Goal: Entertainment & Leisure: Browse casually

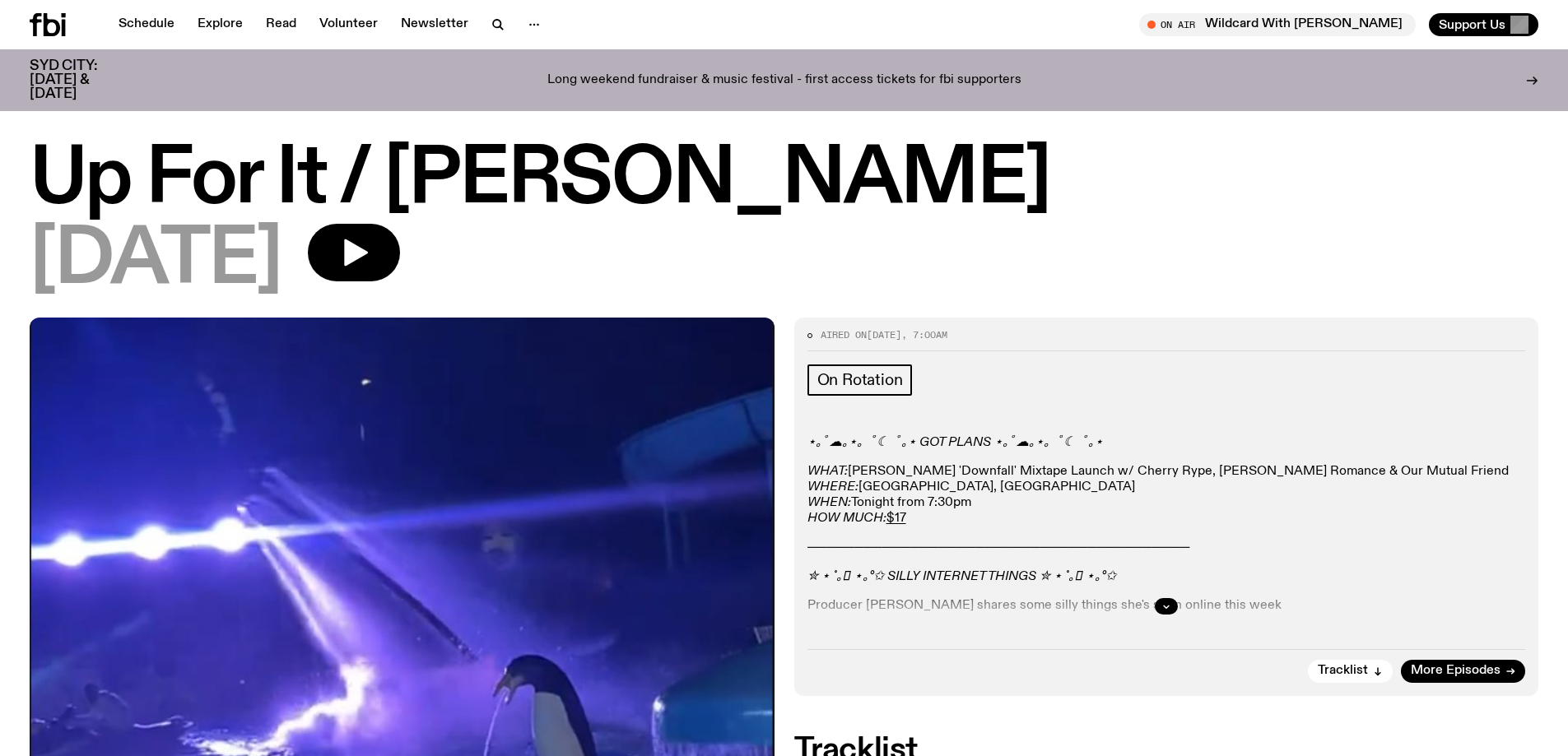
scroll to position [817, 0]
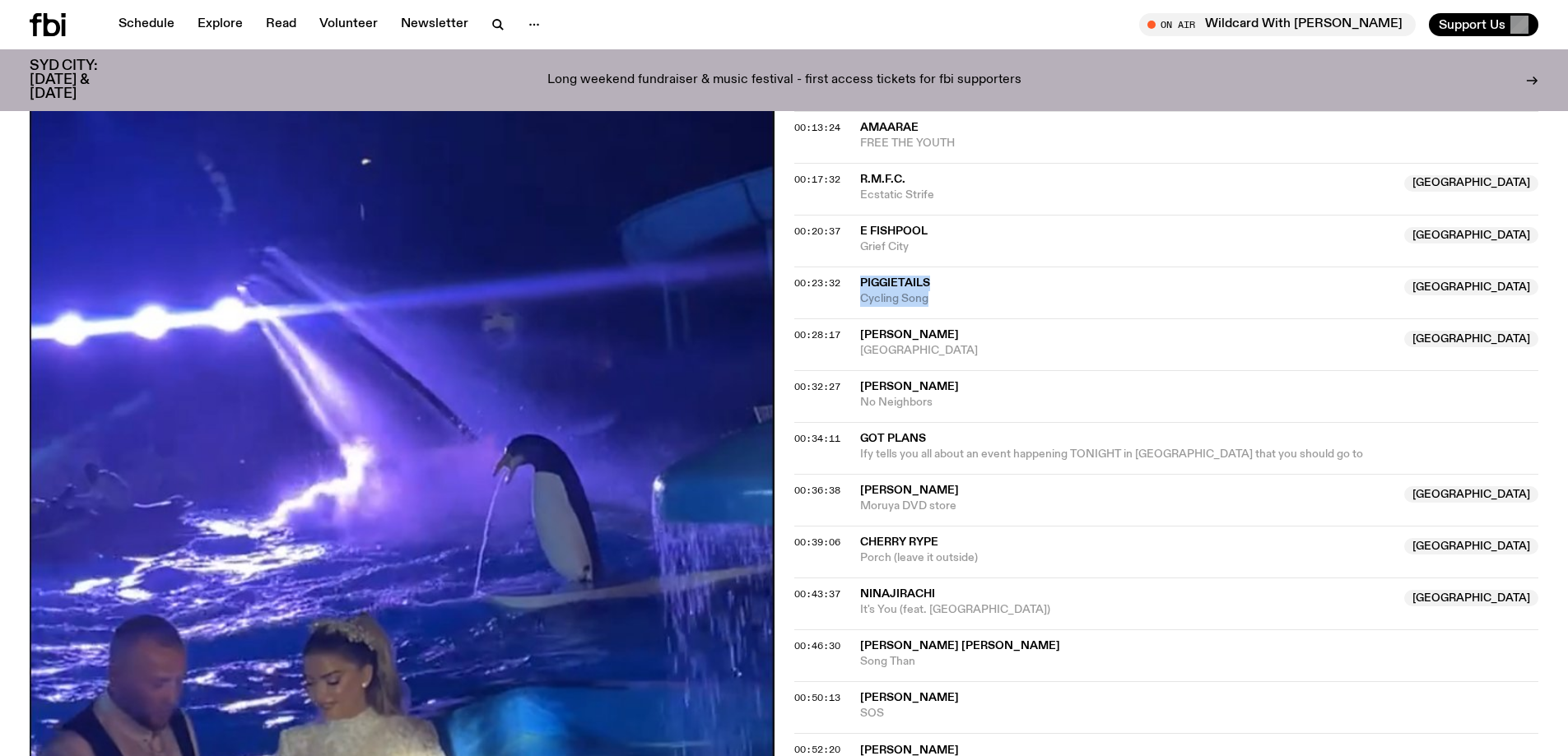
drag, startPoint x: 948, startPoint y: 295, endPoint x: 853, endPoint y: 288, distance: 95.3
click at [853, 288] on div "00:23:32 Piggietails Australia Cycling Song [GEOGRAPHIC_DATA]" at bounding box center [1166, 293] width 745 height 52
copy div "Piggietails Australia Cycling Song"
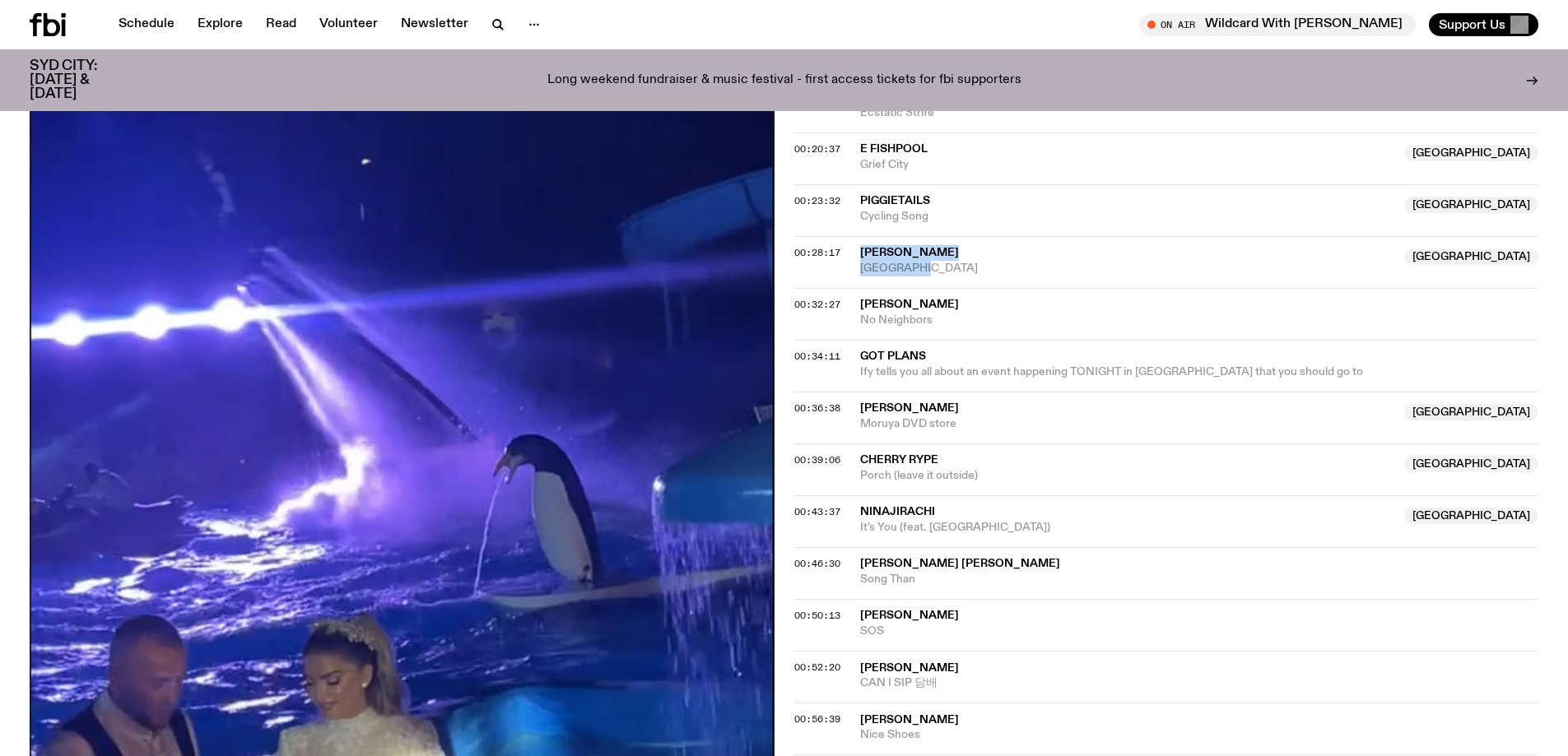
drag, startPoint x: 949, startPoint y: 282, endPoint x: 852, endPoint y: 236, distance: 107.4
click at [852, 236] on div "00:28:17 [PERSON_NAME] [GEOGRAPHIC_DATA] [GEOGRAPHIC_DATA] [GEOGRAPHIC_DATA]" at bounding box center [1166, 262] width 745 height 52
copy div "[PERSON_NAME] NSW [GEOGRAPHIC_DATA]"
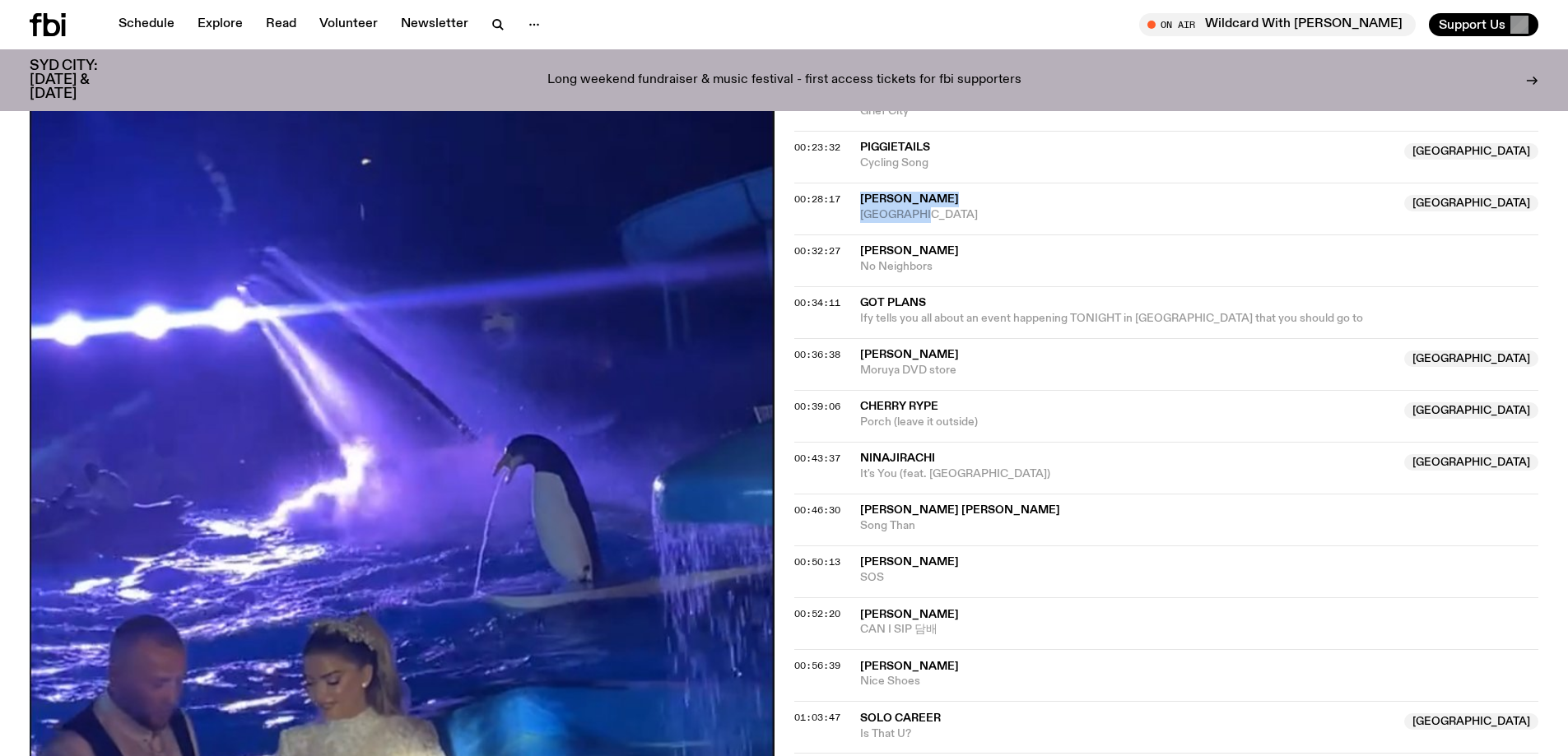
scroll to position [982, 0]
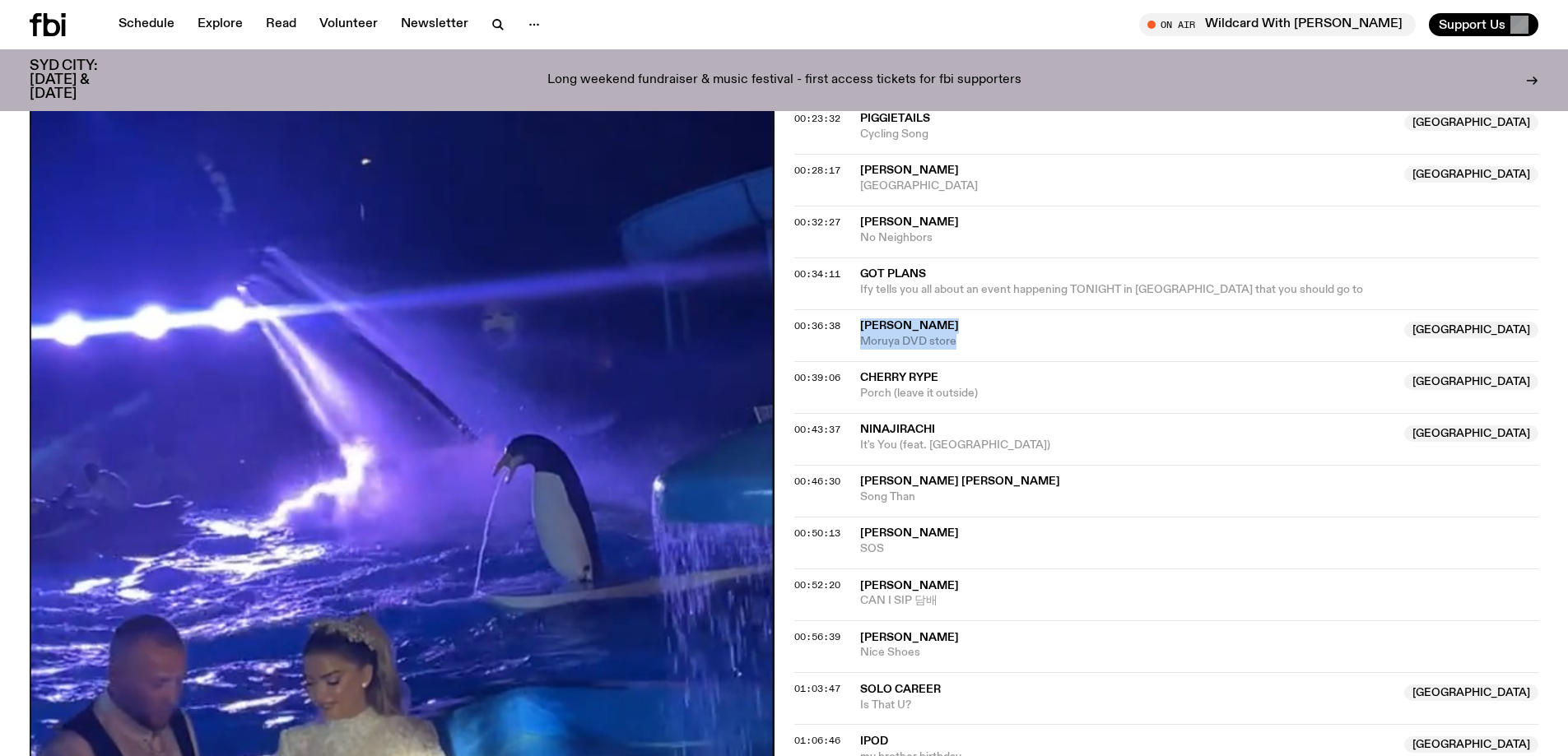
drag, startPoint x: 991, startPoint y: 346, endPoint x: 846, endPoint y: 317, distance: 147.9
click at [846, 317] on div "00:36:38 [PERSON_NAME] [GEOGRAPHIC_DATA] Moruya DVD store [GEOGRAPHIC_DATA]" at bounding box center [1166, 335] width 745 height 52
copy div "[PERSON_NAME] NSW Moruya DVD store"
drag, startPoint x: 937, startPoint y: 391, endPoint x: 844, endPoint y: 367, distance: 96.0
click at [844, 367] on div "00:39:06 Cherry Rype NSW Porch (leave it outside) [GEOGRAPHIC_DATA]" at bounding box center [1166, 387] width 745 height 52
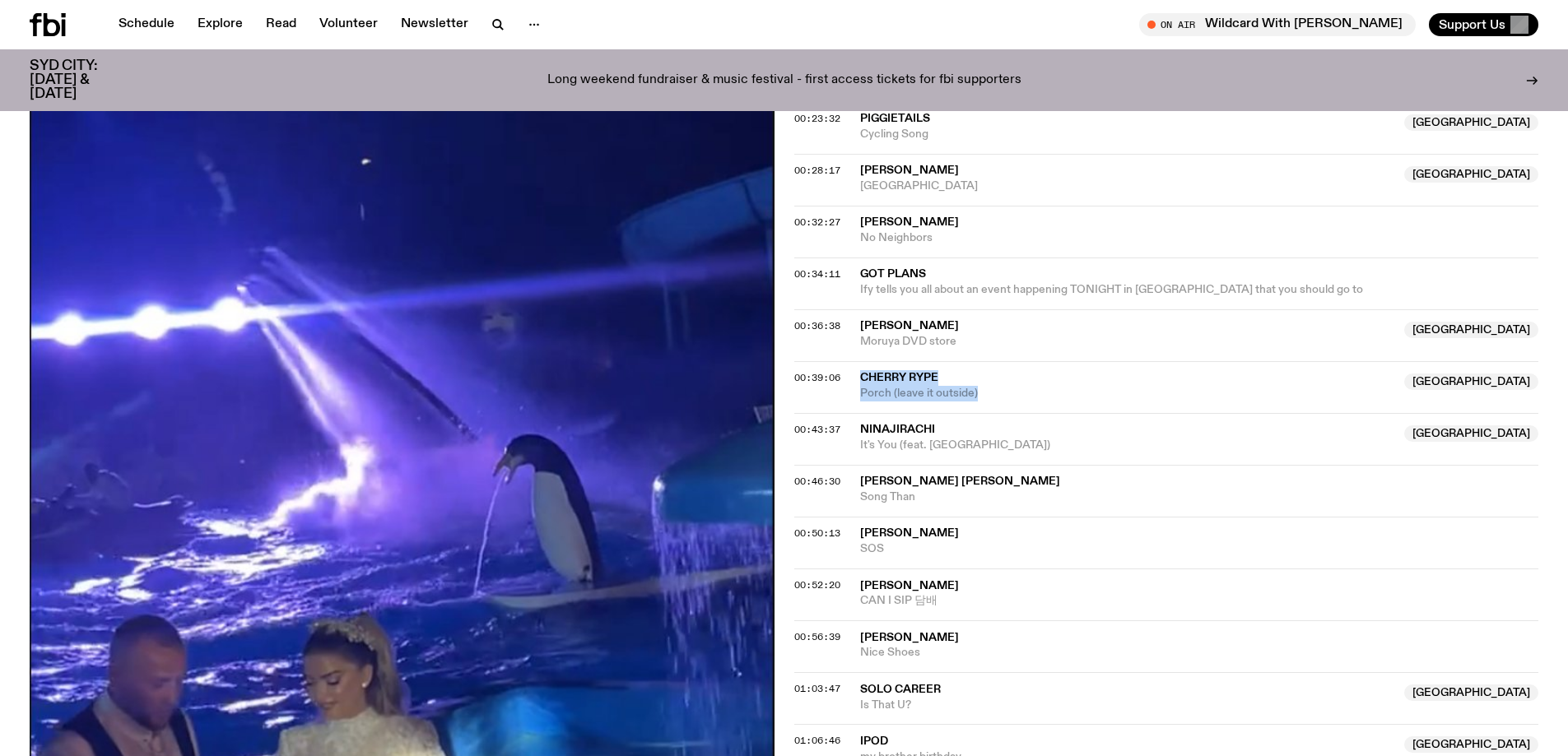
copy div "Cherry Rype NSW Porch (leave it outside)"
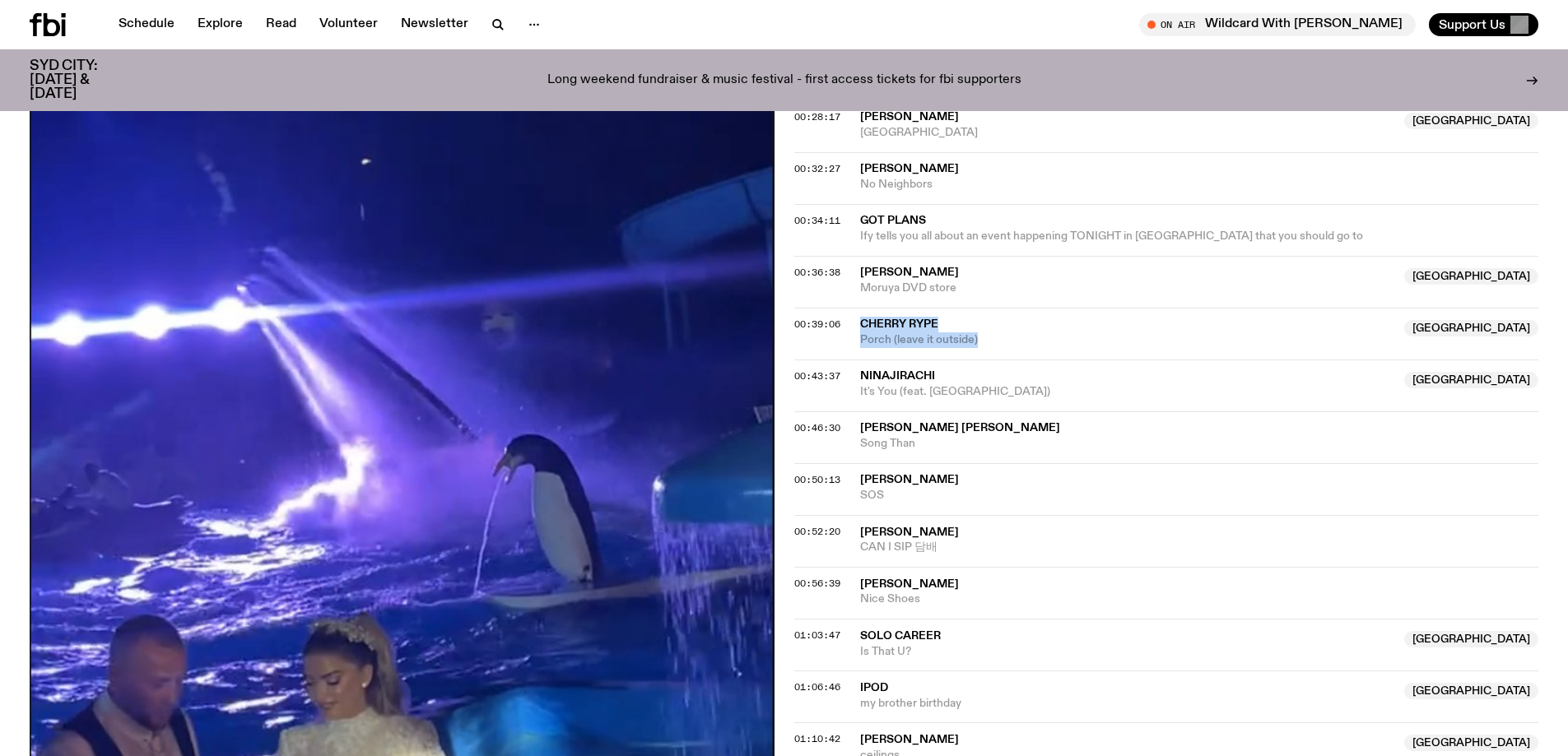
scroll to position [1064, 0]
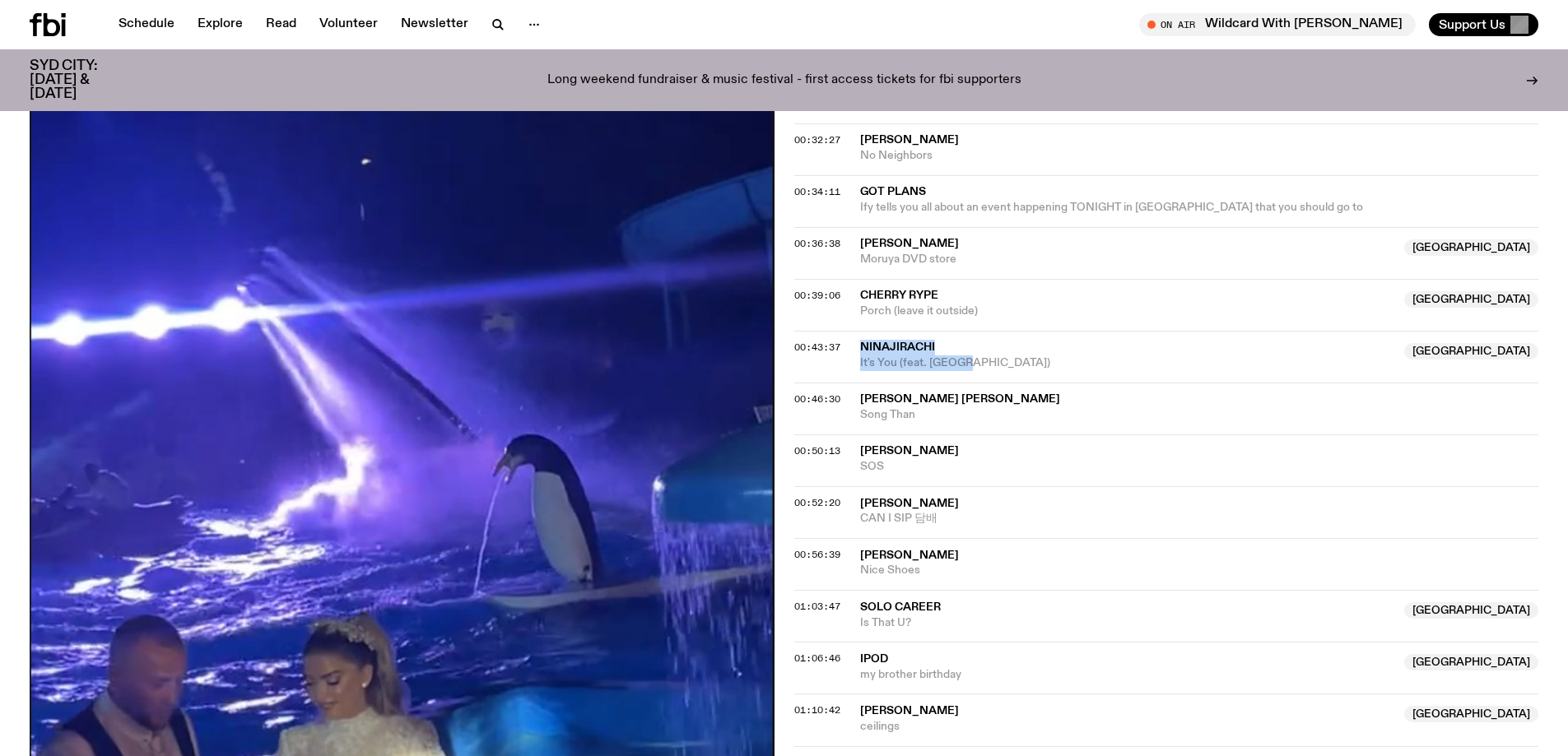
drag, startPoint x: 989, startPoint y: 356, endPoint x: 840, endPoint y: 333, distance: 150.8
click at [840, 333] on div "00:43:37 Ninajirachi NSW It's You (feat. [GEOGRAPHIC_DATA]) [GEOGRAPHIC_DATA]" at bounding box center [1166, 357] width 745 height 52
copy div "Ninajirachi NSW It's You (feat. [GEOGRAPHIC_DATA])"
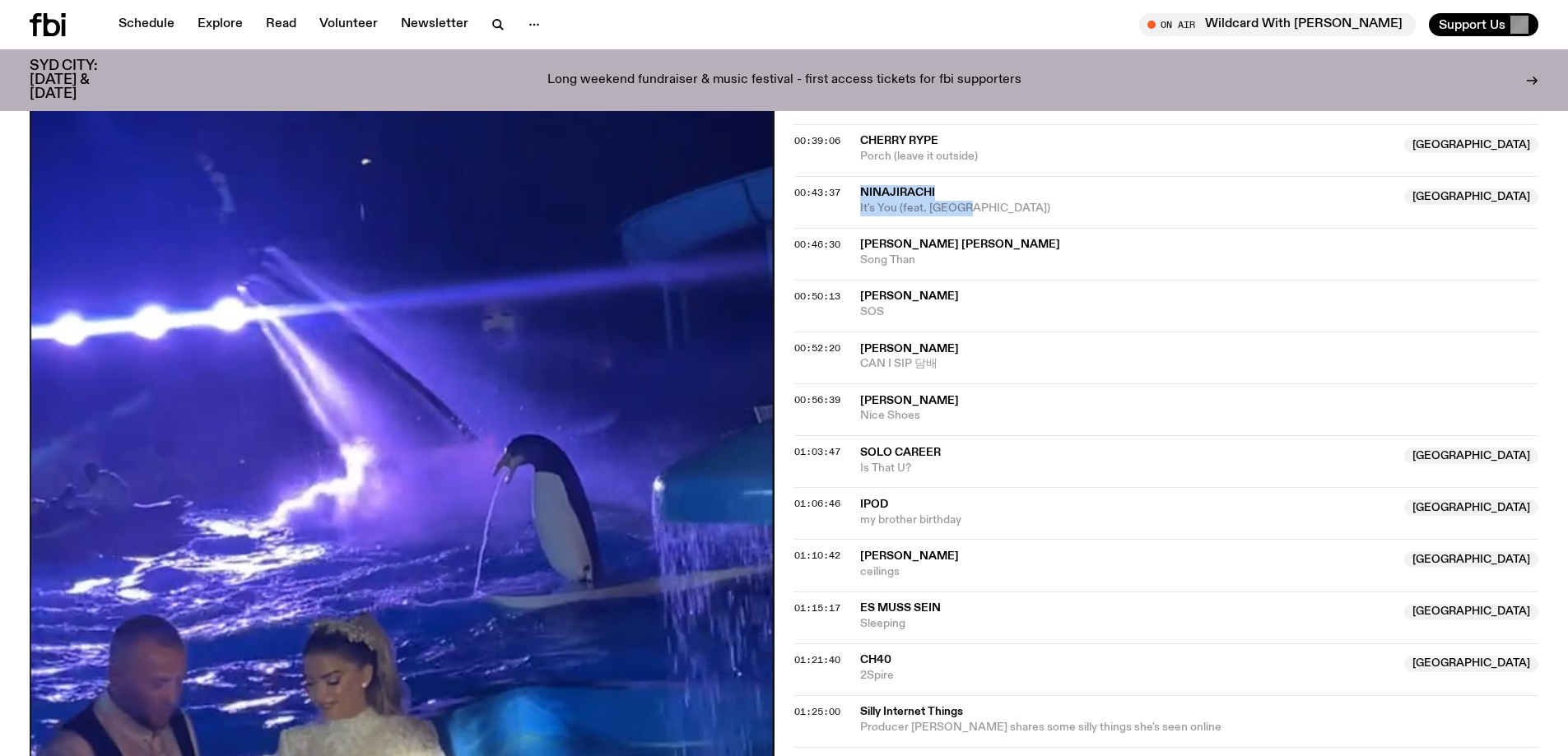
scroll to position [1311, 0]
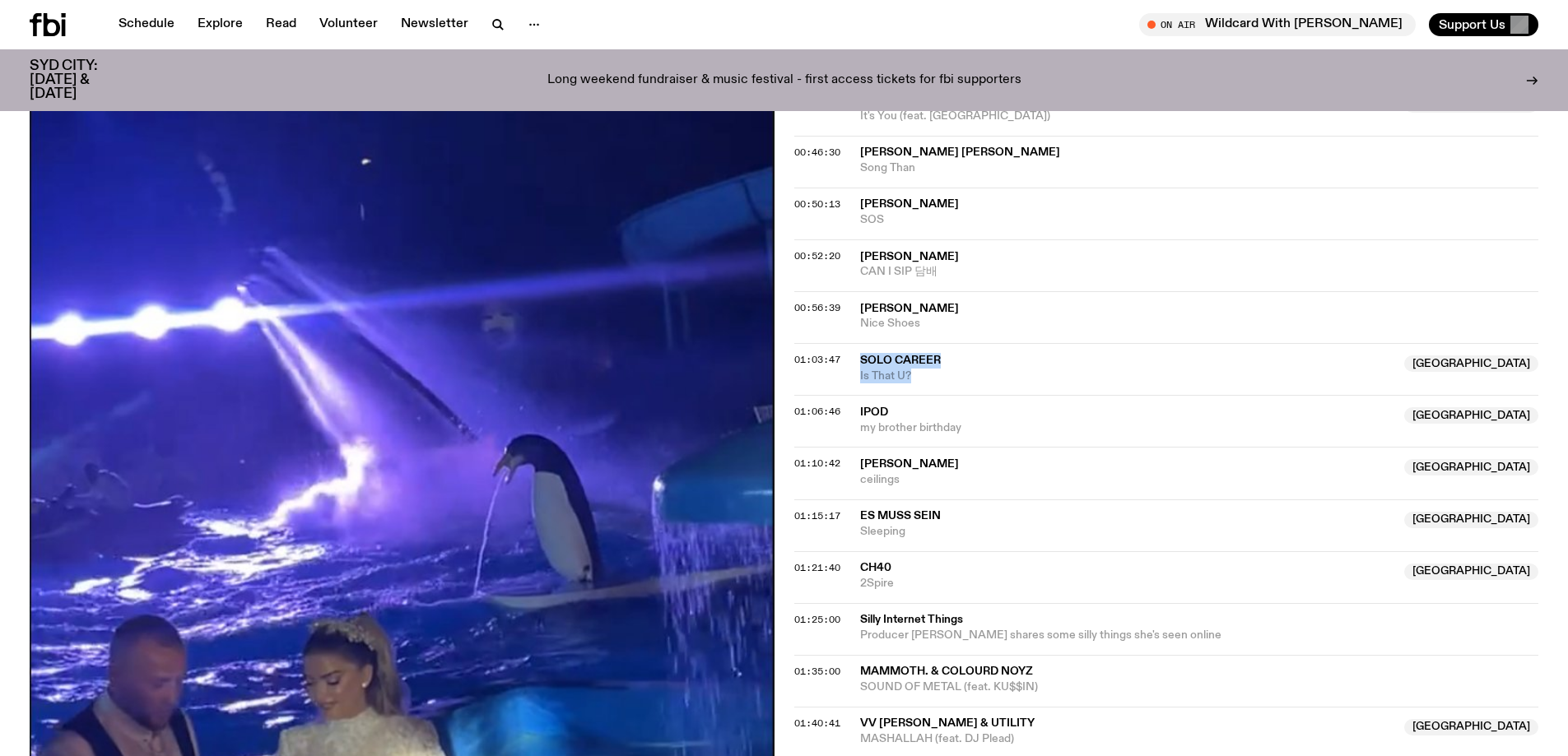
drag, startPoint x: 951, startPoint y: 378, endPoint x: 853, endPoint y: 353, distance: 101.1
click at [853, 353] on div "01:03:47 Solo Career [GEOGRAPHIC_DATA] Is That U? [GEOGRAPHIC_DATA]" at bounding box center [1166, 369] width 745 height 52
copy div "Solo Career [GEOGRAPHIC_DATA] Is That U?"
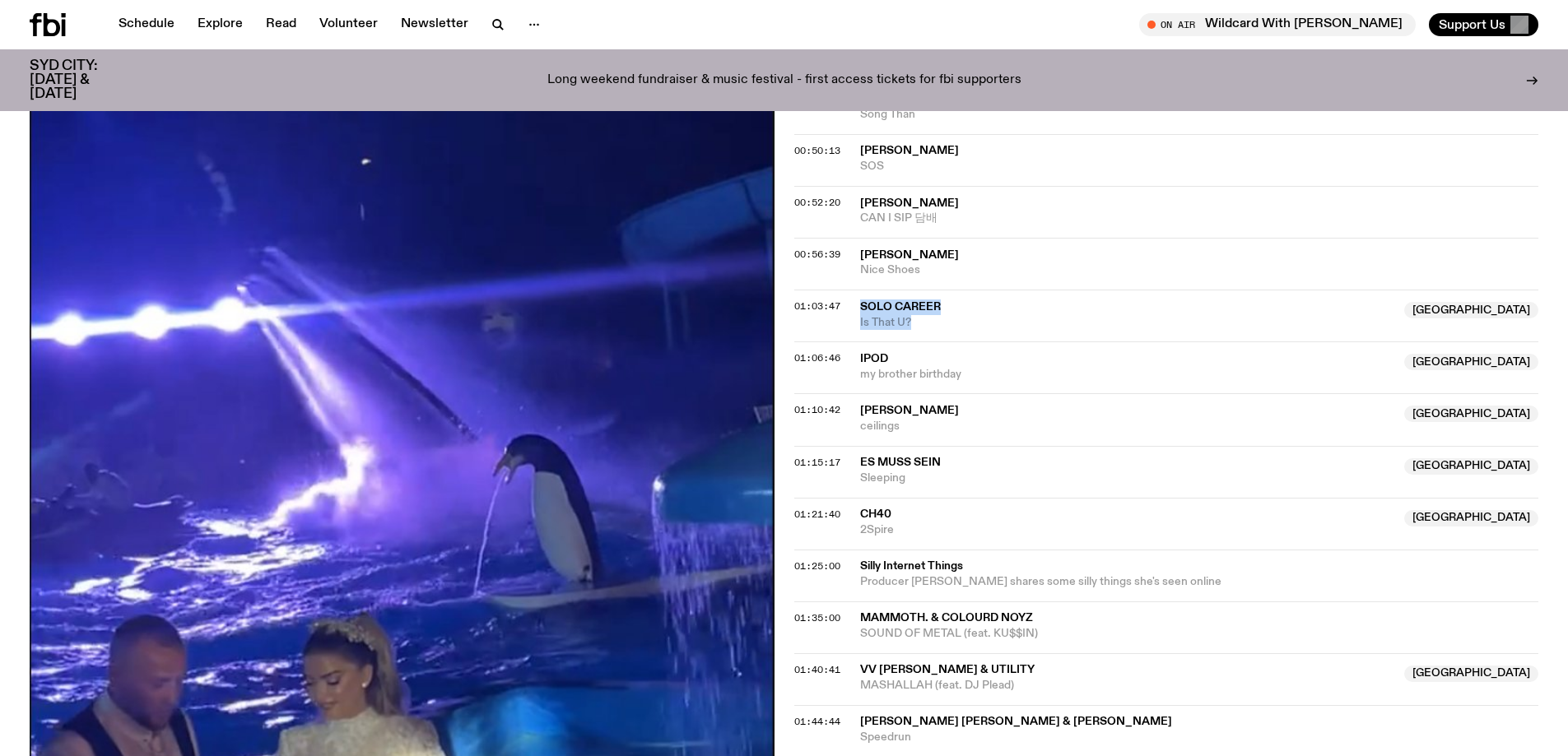
scroll to position [1393, 0]
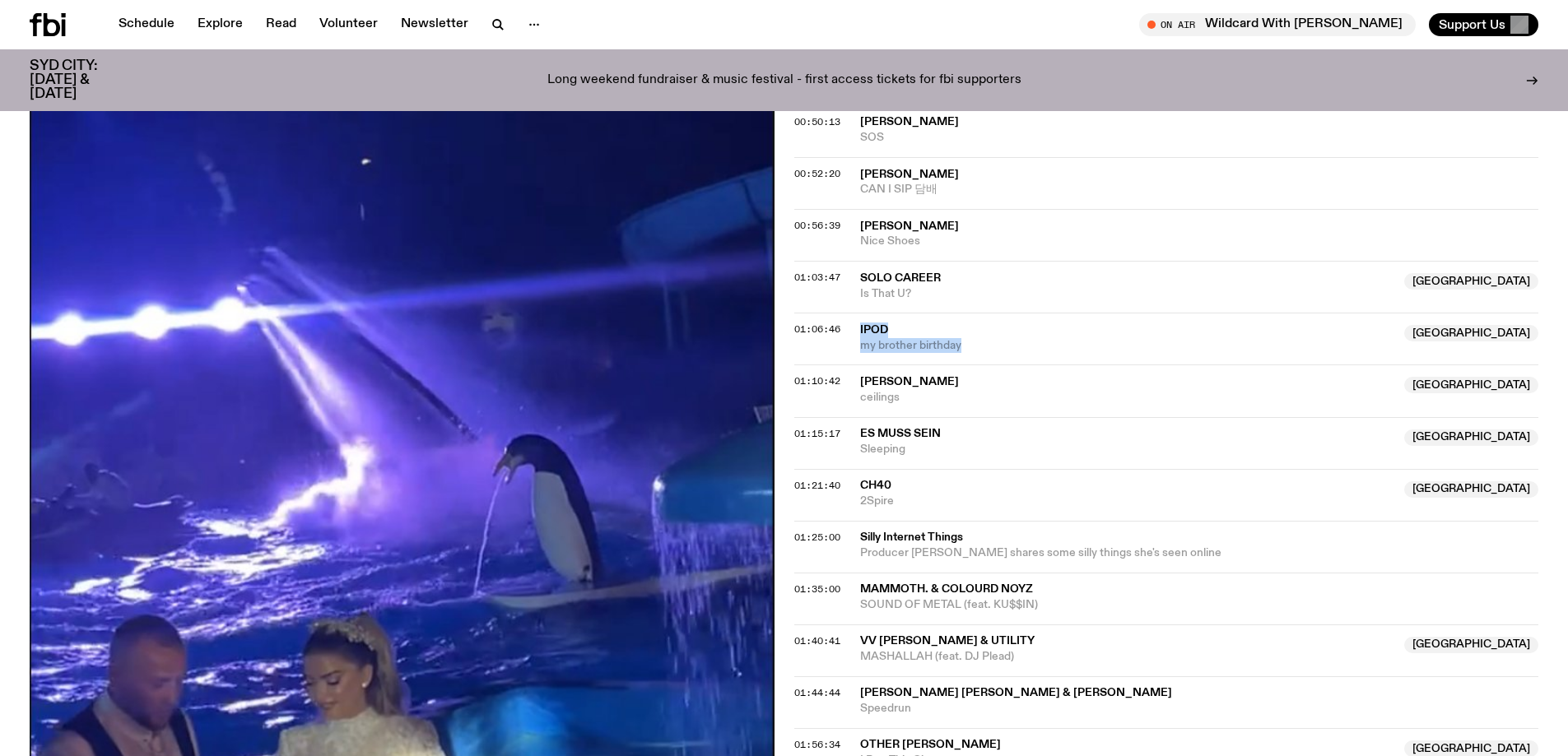
drag, startPoint x: 995, startPoint y: 344, endPoint x: 853, endPoint y: 325, distance: 143.3
click at [853, 325] on div "01:06:46 iPod NSW my brother birthday NSW" at bounding box center [1166, 339] width 745 height 52
copy div "iPod NSW my brother birthday"
drag, startPoint x: 1005, startPoint y: 425, endPoint x: 960, endPoint y: 414, distance: 46.3
click at [960, 414] on div "00:05:51 Ezek & D.O.C Fixdem PÉTAGES 00:07:53 Folk Bitch Trio Australia That's …" at bounding box center [1166, 443] width 745 height 2103
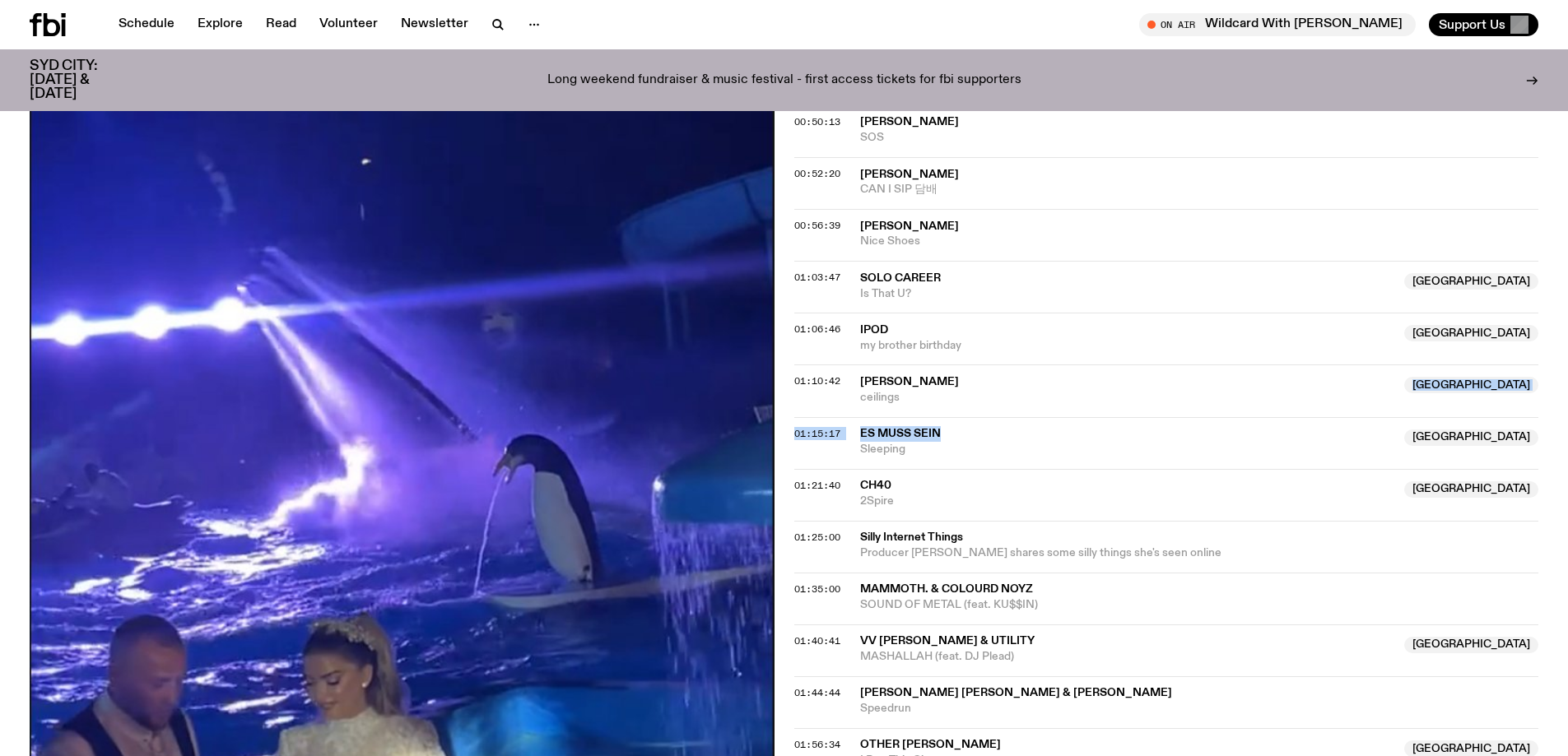
click at [926, 396] on span "ceilings" at bounding box center [1127, 397] width 535 height 15
click at [969, 407] on div "01:10:42 [PERSON_NAME] Australia ceilings Copied [GEOGRAPHIC_DATA]" at bounding box center [1166, 391] width 745 height 52
click at [936, 404] on span "ceilings" at bounding box center [1127, 397] width 535 height 15
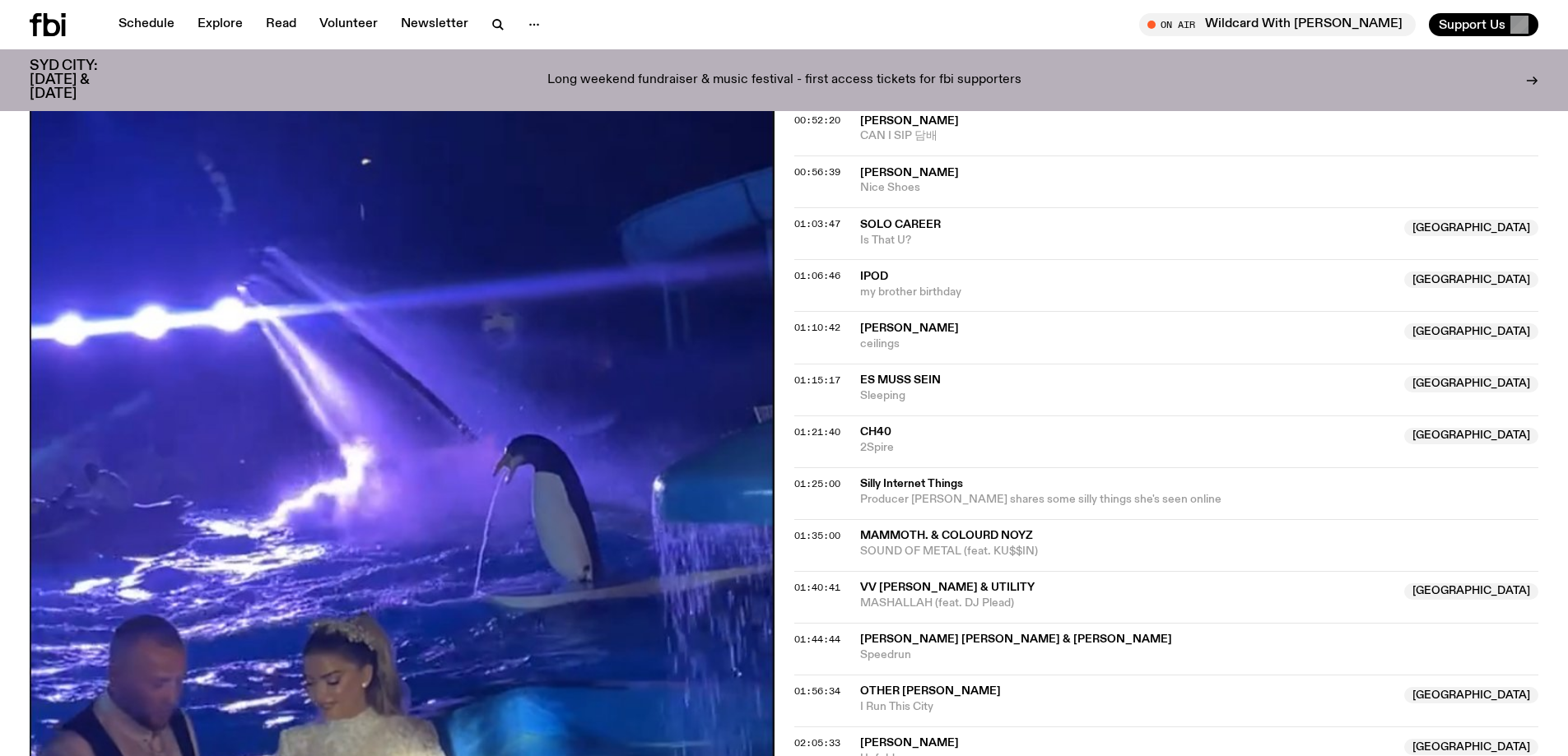
scroll to position [1475, 0]
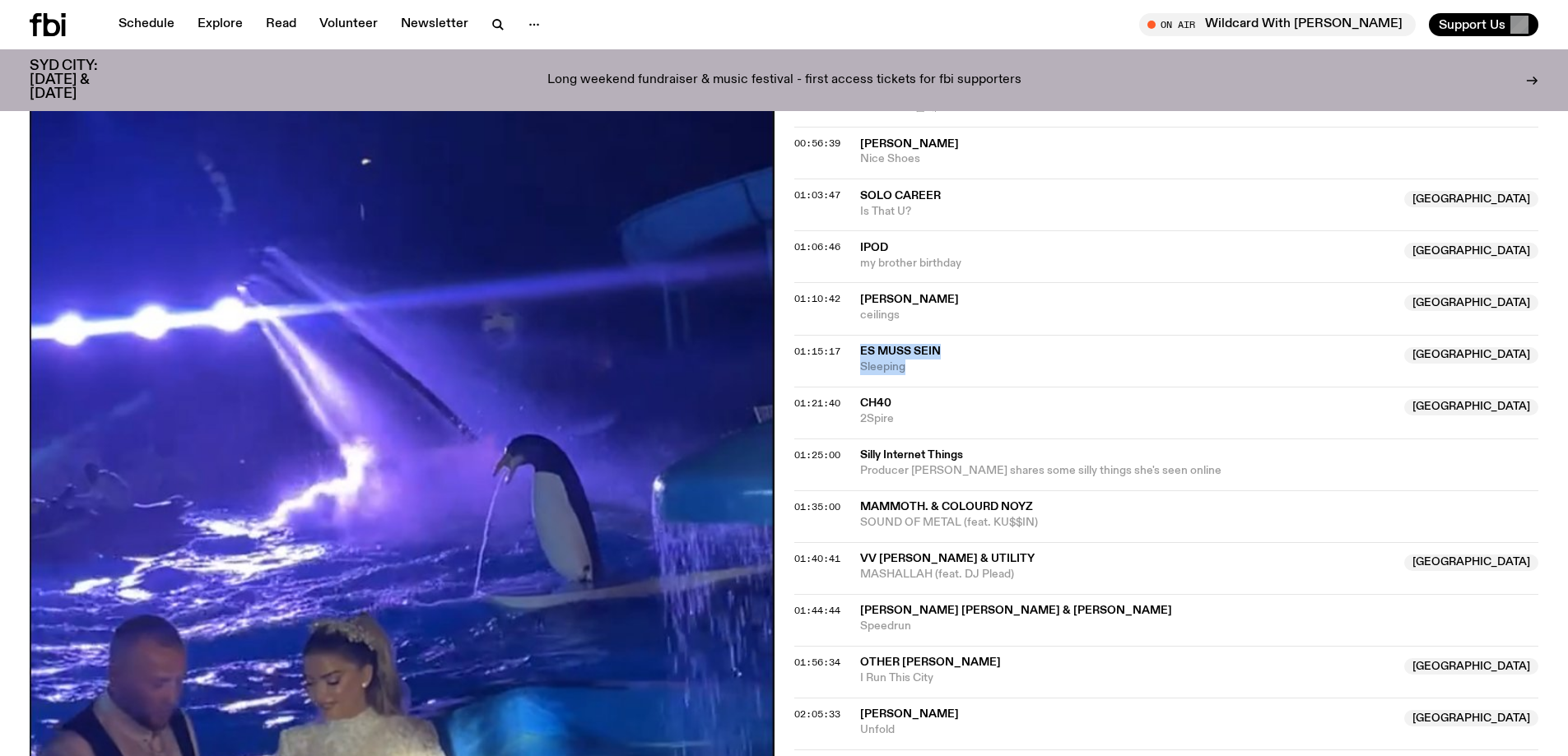
drag, startPoint x: 971, startPoint y: 373, endPoint x: 856, endPoint y: 346, distance: 118.1
click at [851, 346] on div "01:15:17 Es Muss Sein [GEOGRAPHIC_DATA] Sleeping [GEOGRAPHIC_DATA]" at bounding box center [1166, 361] width 745 height 52
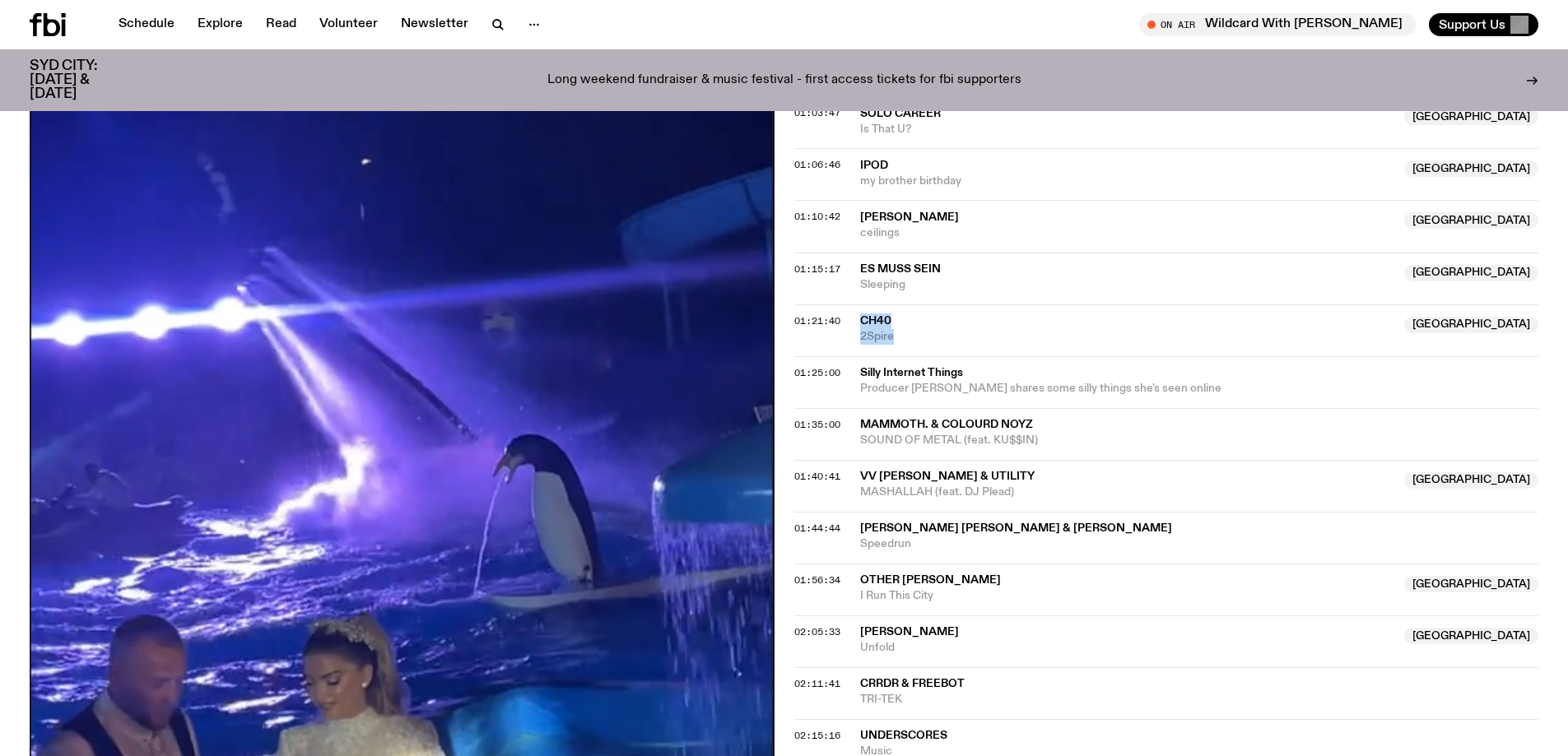
drag, startPoint x: 934, startPoint y: 334, endPoint x: 851, endPoint y: 317, distance: 84.7
click at [851, 317] on div "01:21:40 ch40 NSW 2Spire [GEOGRAPHIC_DATA]" at bounding box center [1166, 331] width 745 height 52
copy div "ch40 NSW 2Spire"
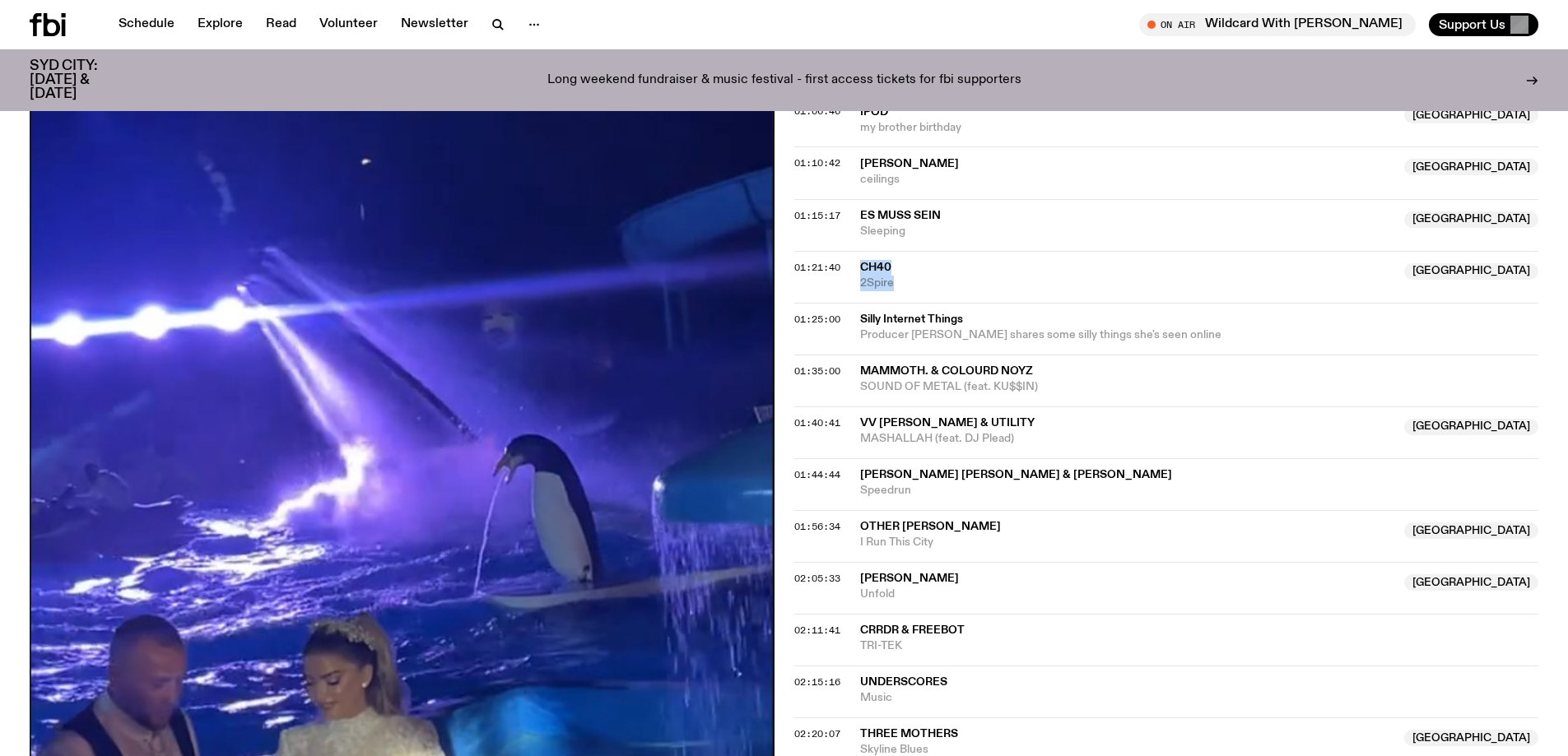
scroll to position [1640, 0]
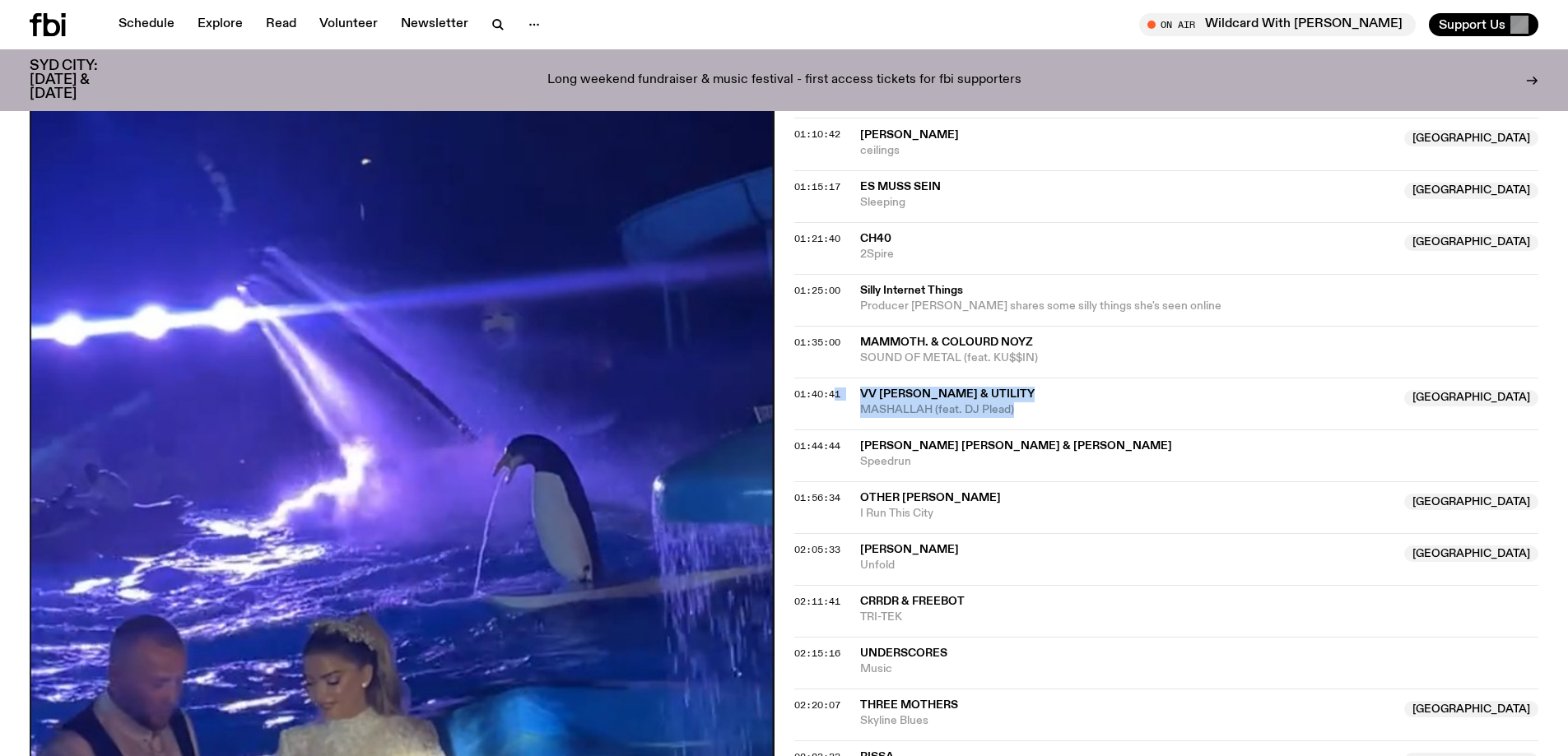
drag, startPoint x: 1036, startPoint y: 406, endPoint x: 836, endPoint y: 384, distance: 201.2
click at [836, 384] on div "01:40:41 Vv [PERSON_NAME] & UTILITY NSW MASHALLAH (feat. DJ Plead) [GEOGRAPHIC_…" at bounding box center [1166, 404] width 745 height 52
copy div "1 Vv [PERSON_NAME] & UTILITY NSW MASHALLAH (feat. DJ Plead)"
click at [924, 400] on span "Vv [PERSON_NAME] & UTILITY" at bounding box center [1127, 394] width 535 height 15
click at [963, 392] on span "Vv [PERSON_NAME] & UTILITY" at bounding box center [1127, 394] width 535 height 15
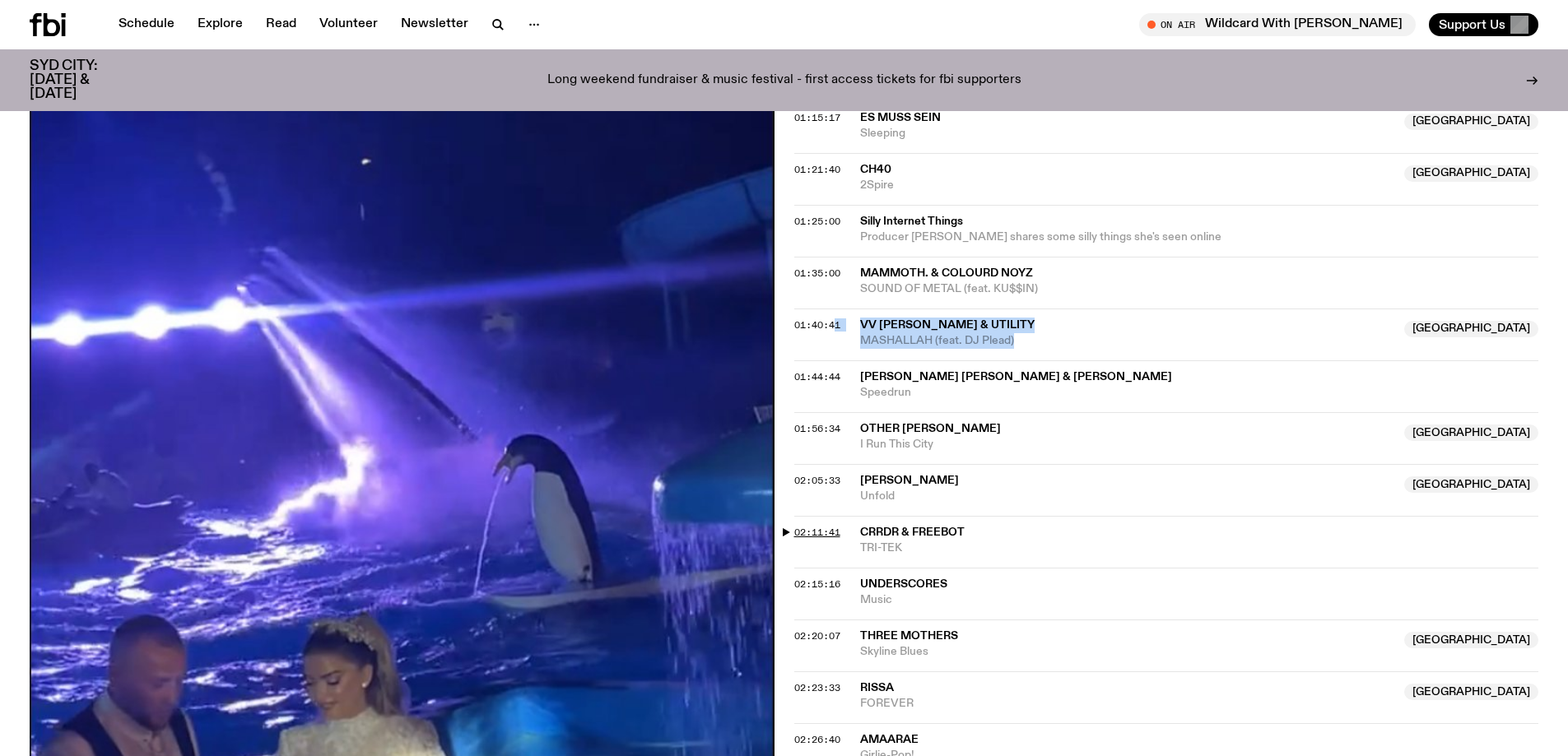
scroll to position [1805, 0]
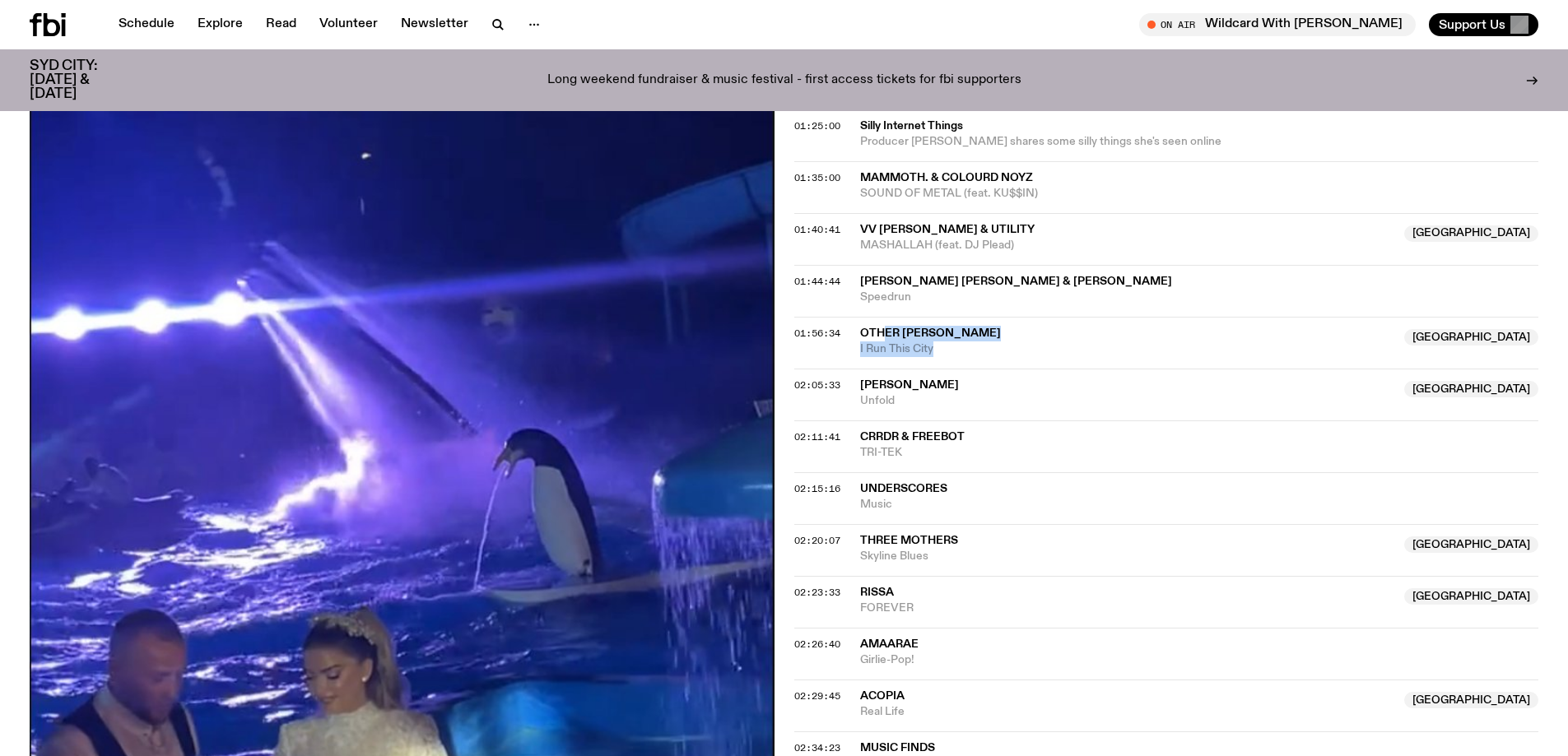
drag, startPoint x: 947, startPoint y: 341, endPoint x: 883, endPoint y: 333, distance: 64.5
click at [883, 333] on div "Other [PERSON_NAME] Australia I Run This City" at bounding box center [1127, 342] width 535 height 32
click at [883, 333] on div "Copied" at bounding box center [895, 341] width 44 height 15
click at [916, 337] on span "Other [PERSON_NAME]" at bounding box center [930, 332] width 141 height 12
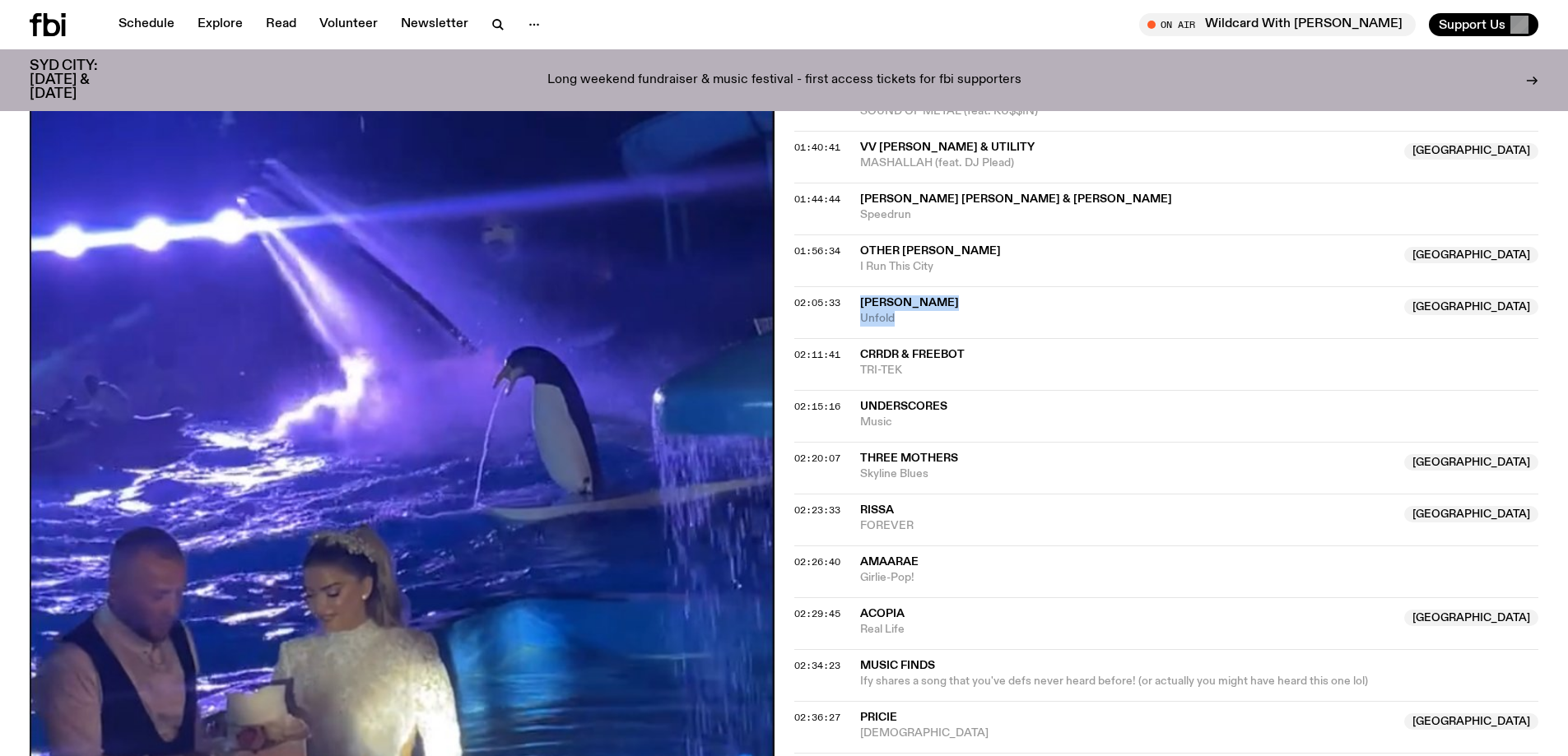
drag, startPoint x: 1010, startPoint y: 319, endPoint x: 858, endPoint y: 309, distance: 152.3
click at [858, 309] on div "02:05:33 [PERSON_NAME][GEOGRAPHIC_DATA] [GEOGRAPHIC_DATA] Unfold [GEOGRAPHIC_DA…" at bounding box center [1166, 313] width 745 height 52
click at [876, 305] on span "[PERSON_NAME]" at bounding box center [909, 303] width 99 height 12
click at [907, 464] on span "Three Mothers" at bounding box center [908, 458] width 98 height 12
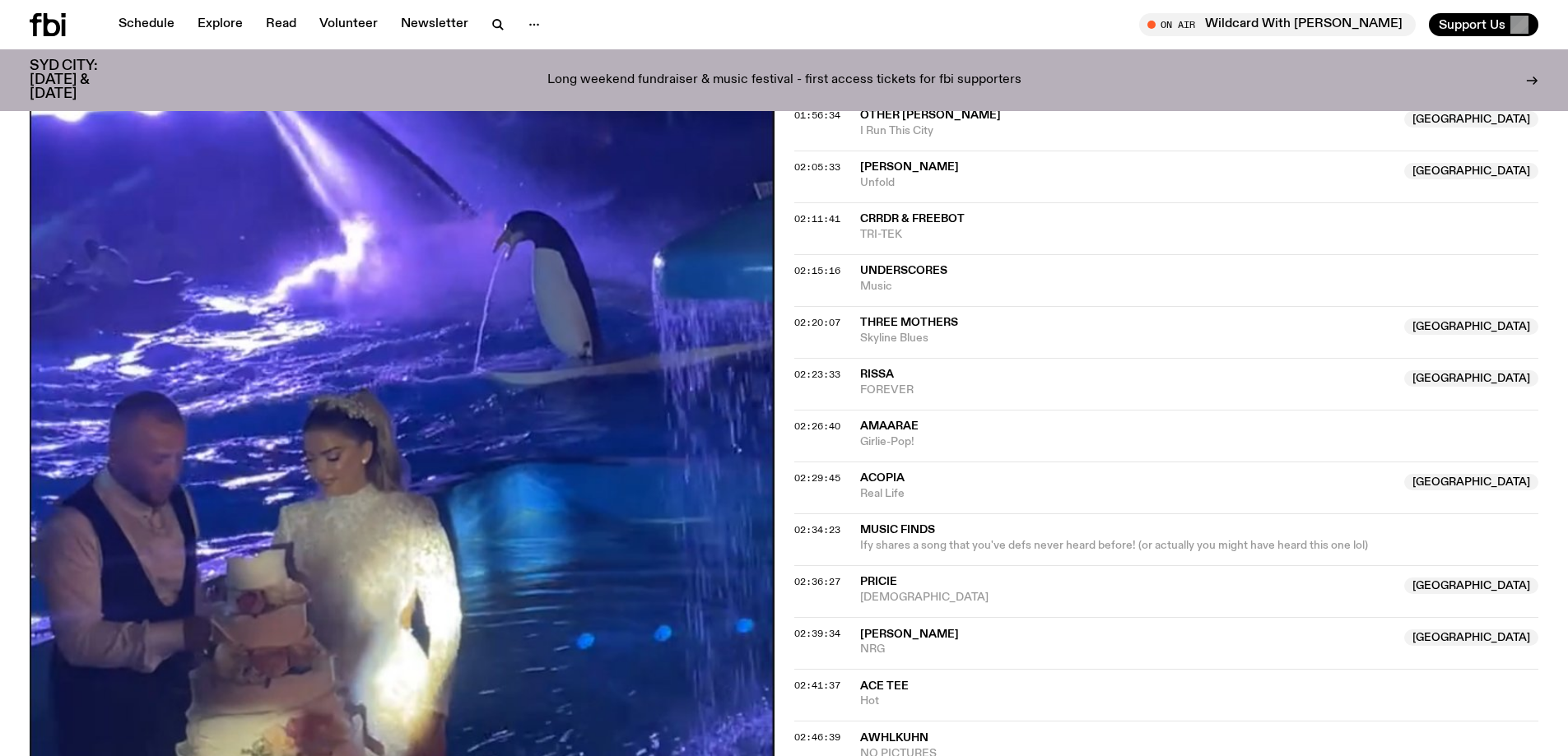
scroll to position [2052, 0]
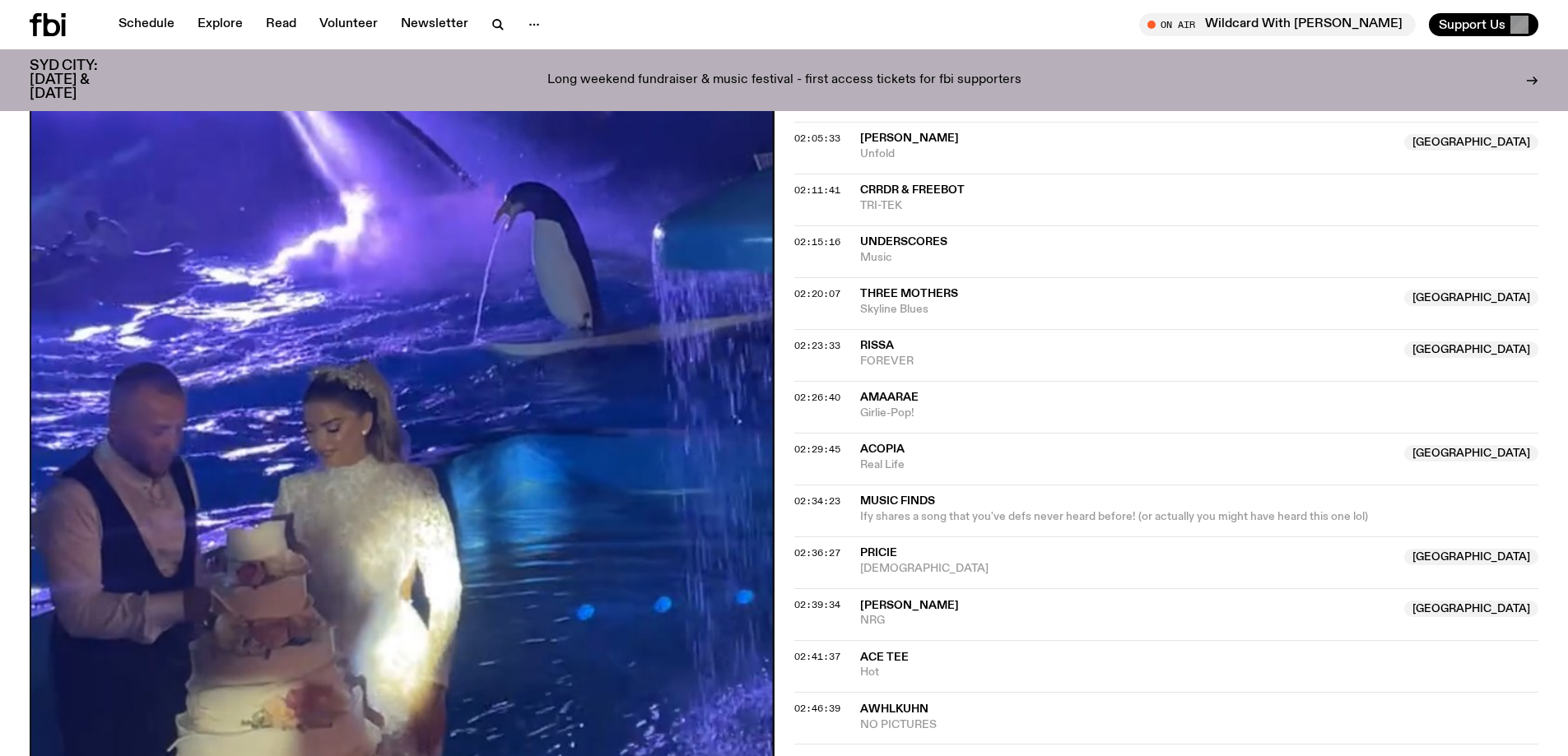
click at [870, 347] on span "RISSA" at bounding box center [876, 345] width 33 height 12
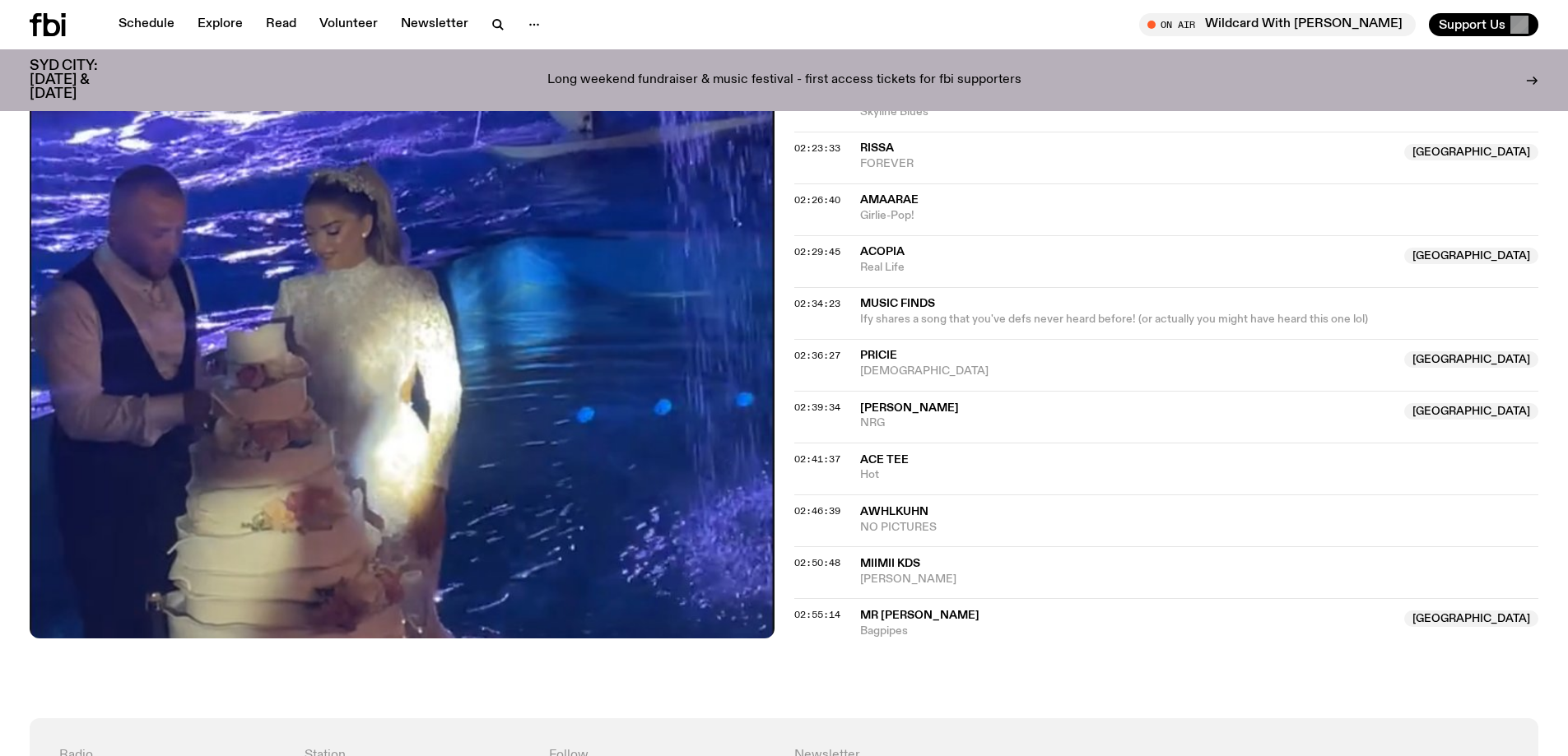
scroll to position [2299, 0]
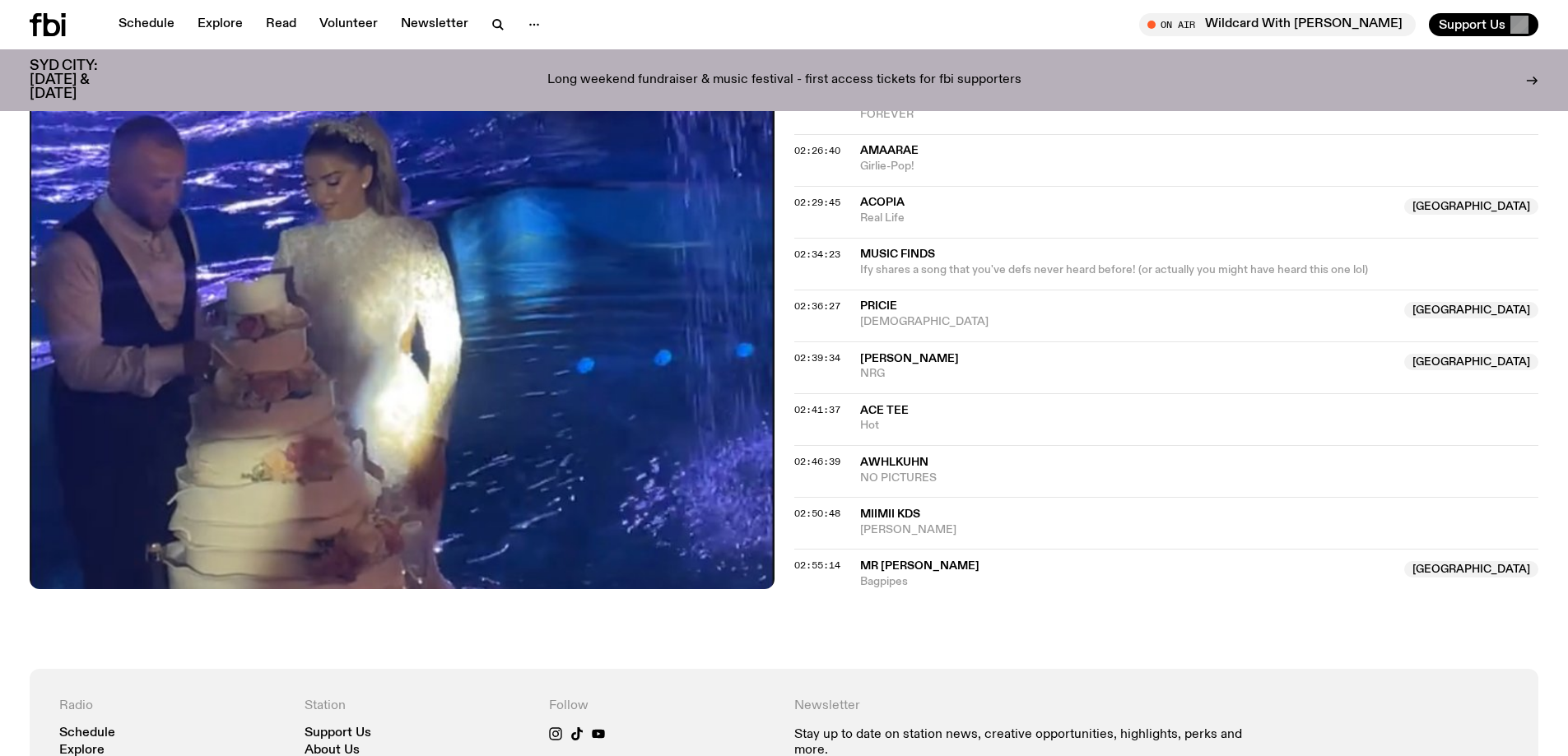
click at [889, 206] on span "Acopia" at bounding box center [881, 202] width 44 height 12
click at [1010, 310] on span "PRICIE" at bounding box center [1127, 306] width 535 height 15
click at [898, 357] on span "[PERSON_NAME]" at bounding box center [909, 359] width 99 height 12
click at [908, 571] on span "Mr [PERSON_NAME]" at bounding box center [919, 566] width 119 height 12
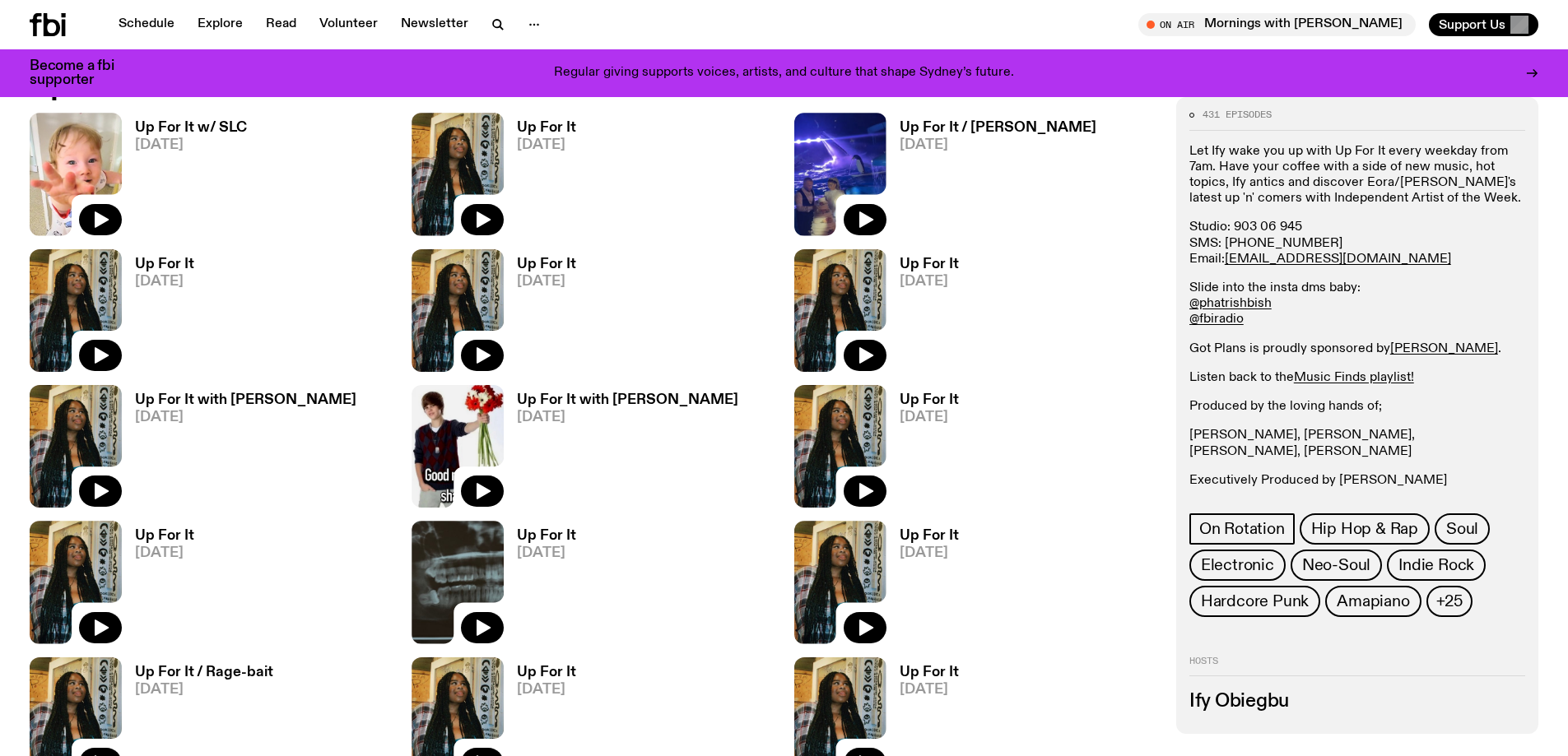
scroll to position [1142, 0]
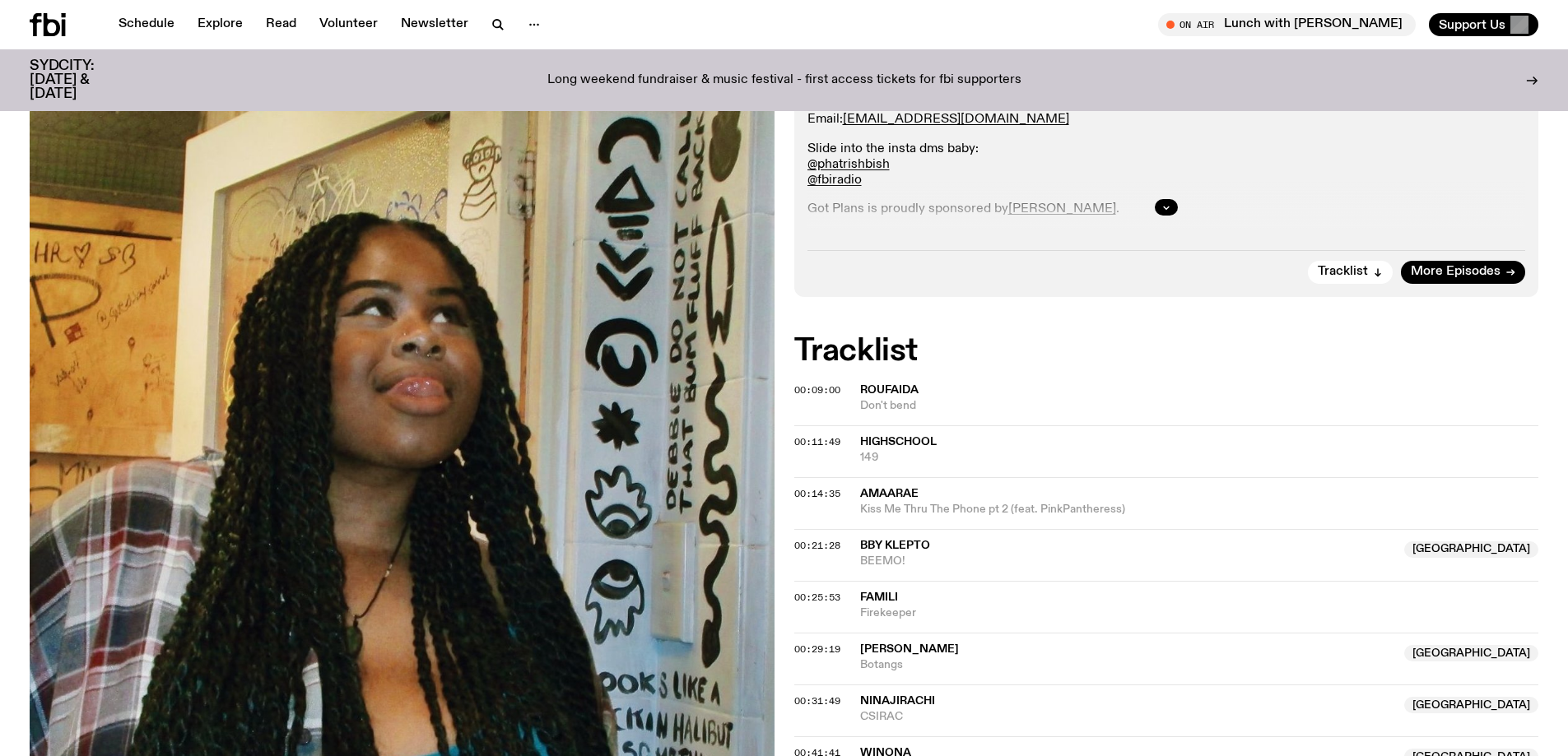
scroll to position [487, 0]
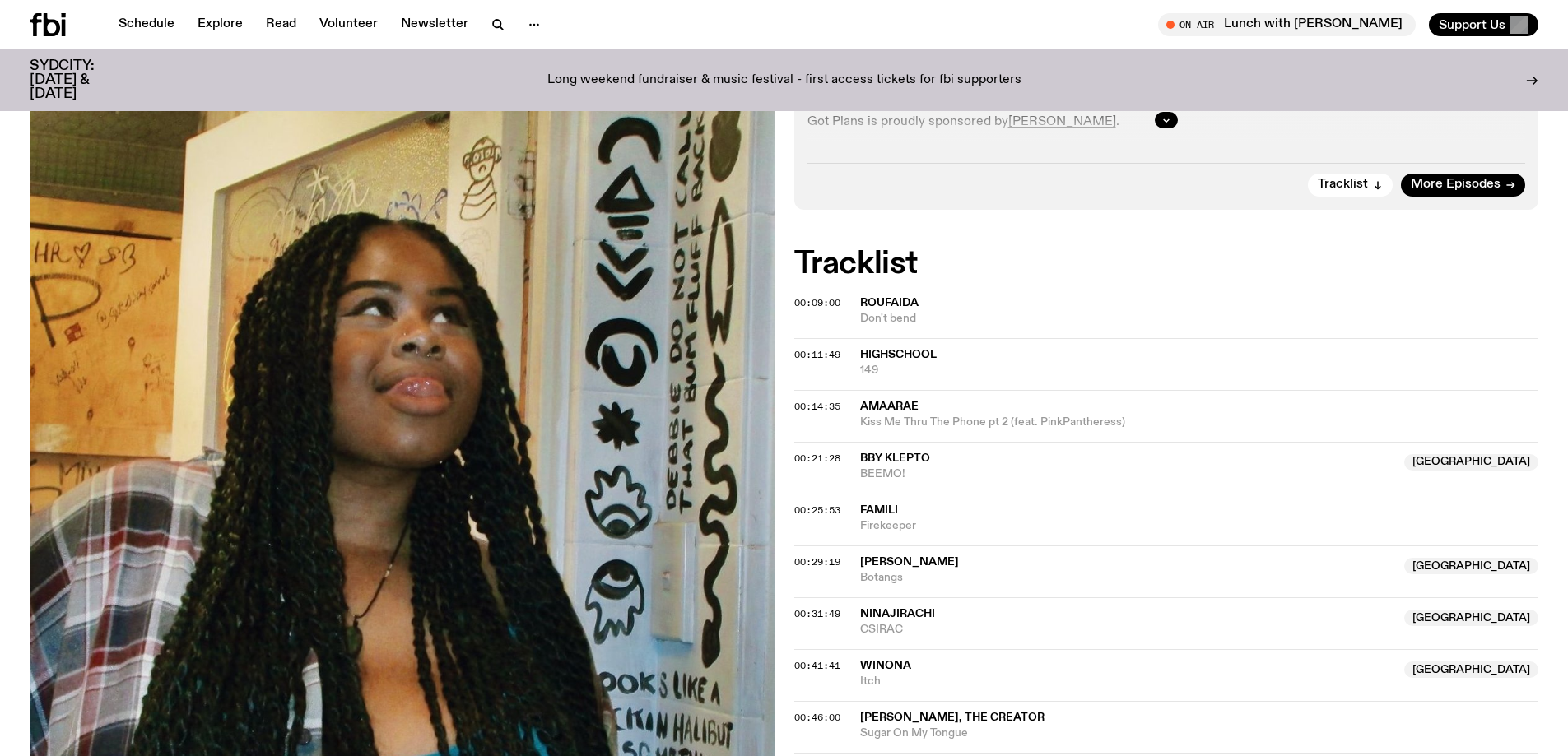
click at [913, 411] on span "Amaarae" at bounding box center [889, 406] width 59 height 12
click at [897, 443] on div "00:21:28 Bby Klepto NSW BEEMO! NSW" at bounding box center [1166, 468] width 745 height 52
click at [904, 463] on span "Bby Klepto" at bounding box center [895, 458] width 70 height 12
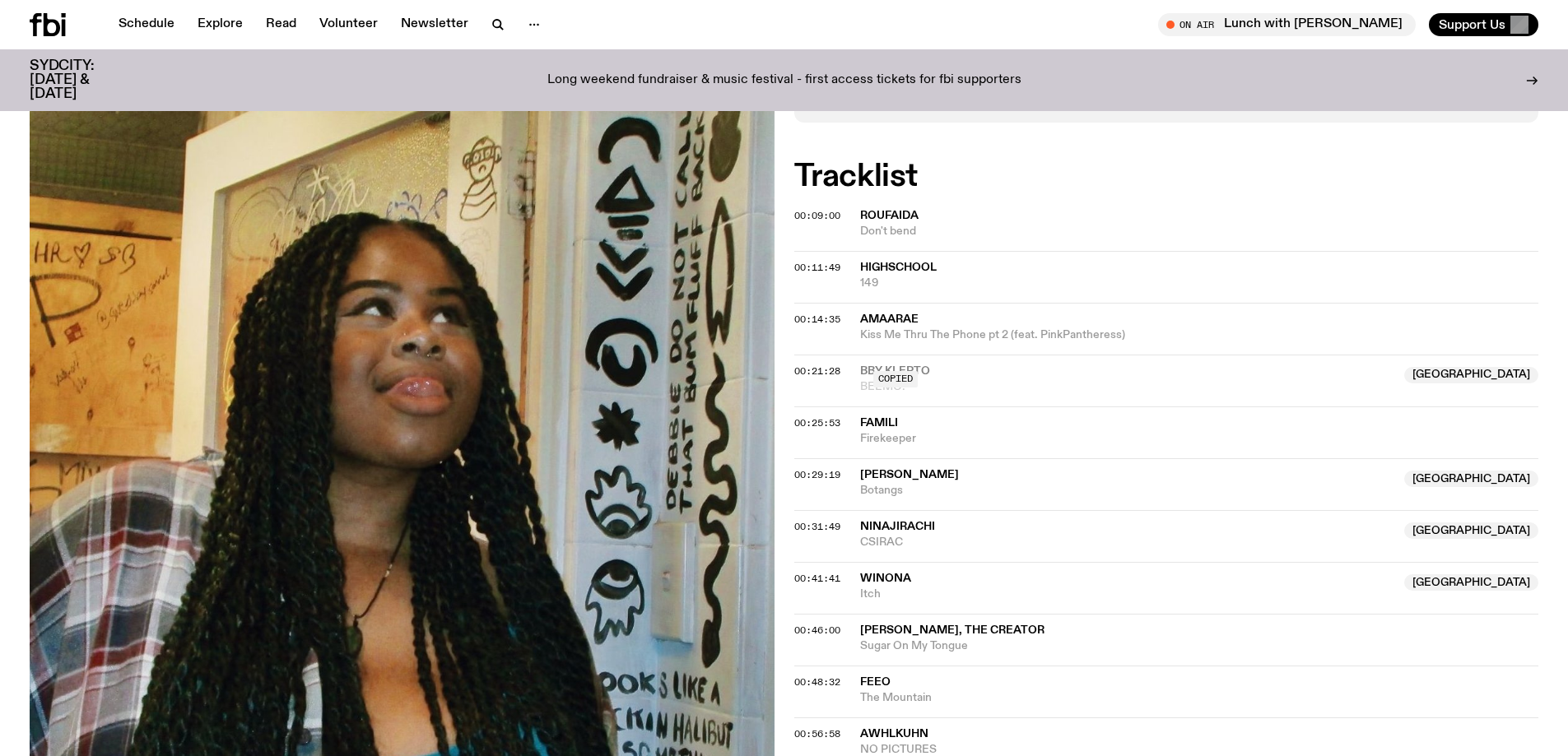
scroll to position [651, 0]
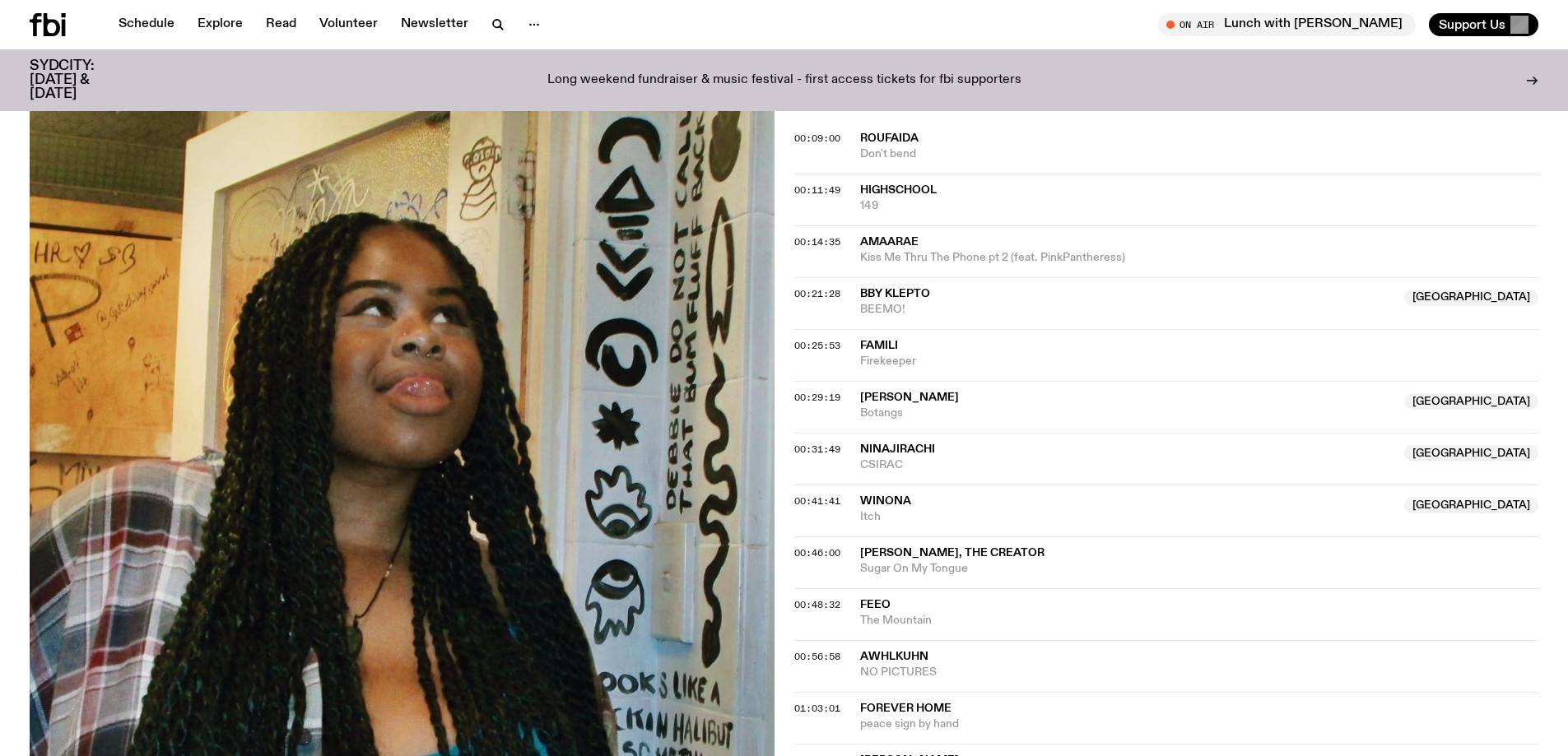
click at [897, 392] on span "Sidney Phillips" at bounding box center [909, 397] width 99 height 12
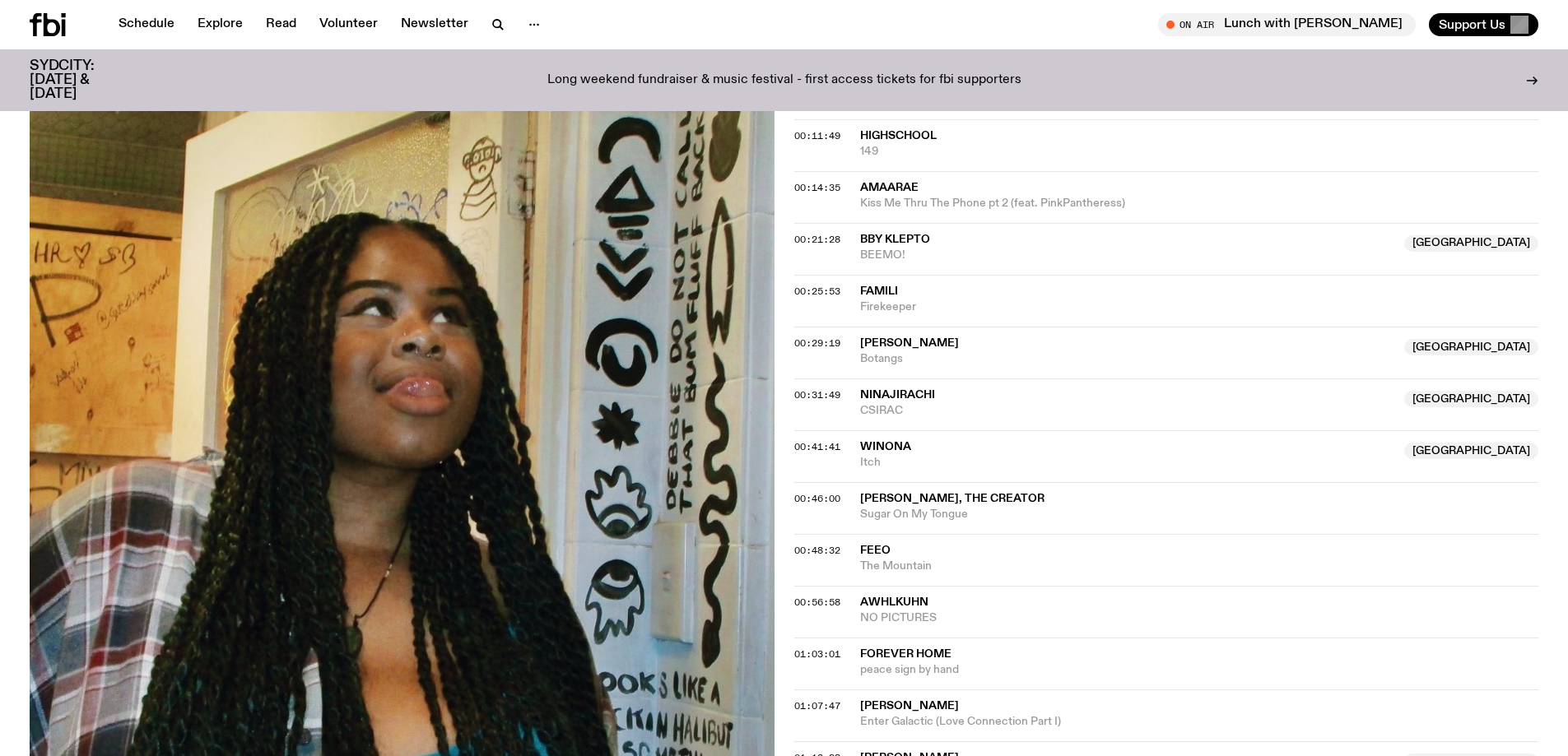
scroll to position [733, 0]
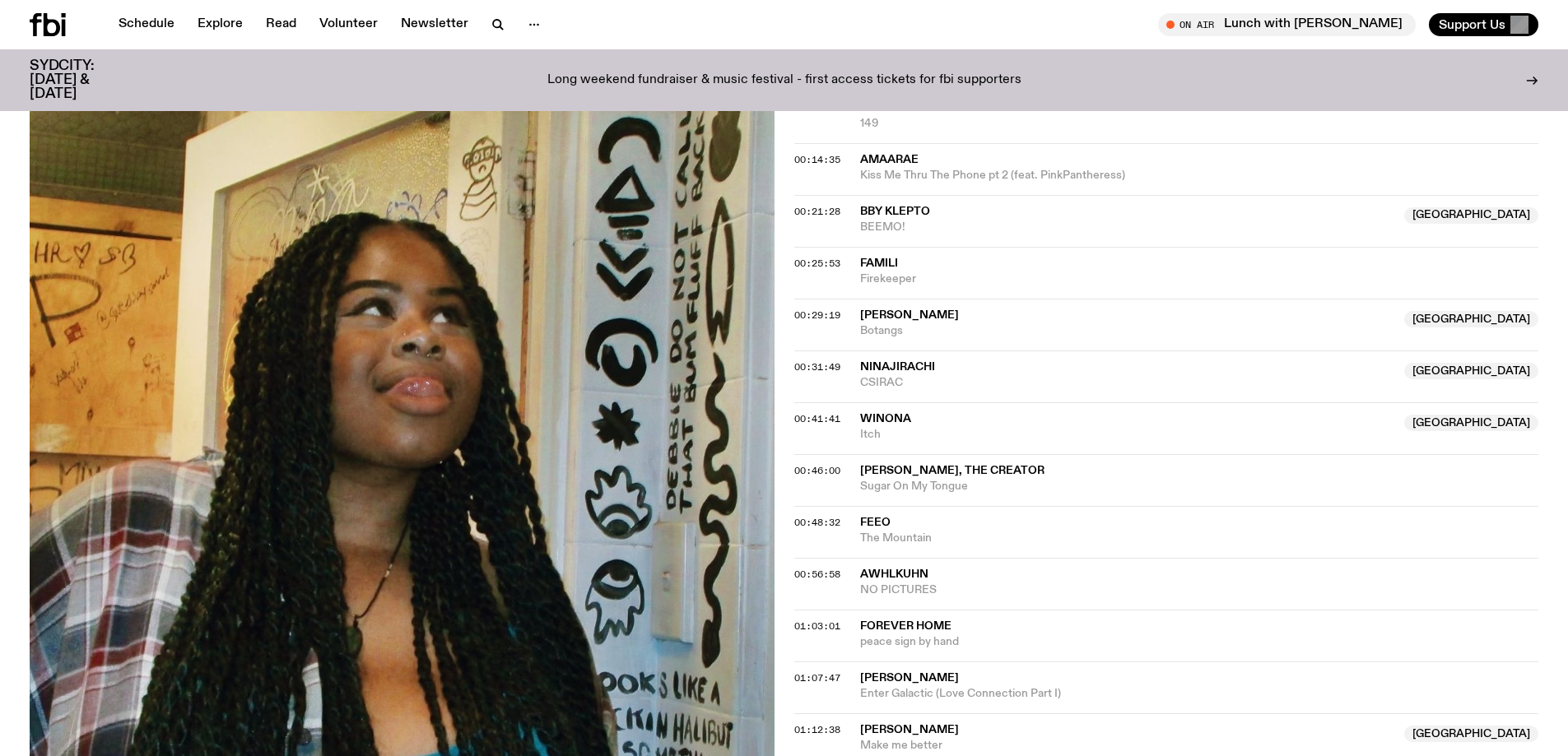
click at [880, 415] on span "Winona" at bounding box center [885, 418] width 51 height 12
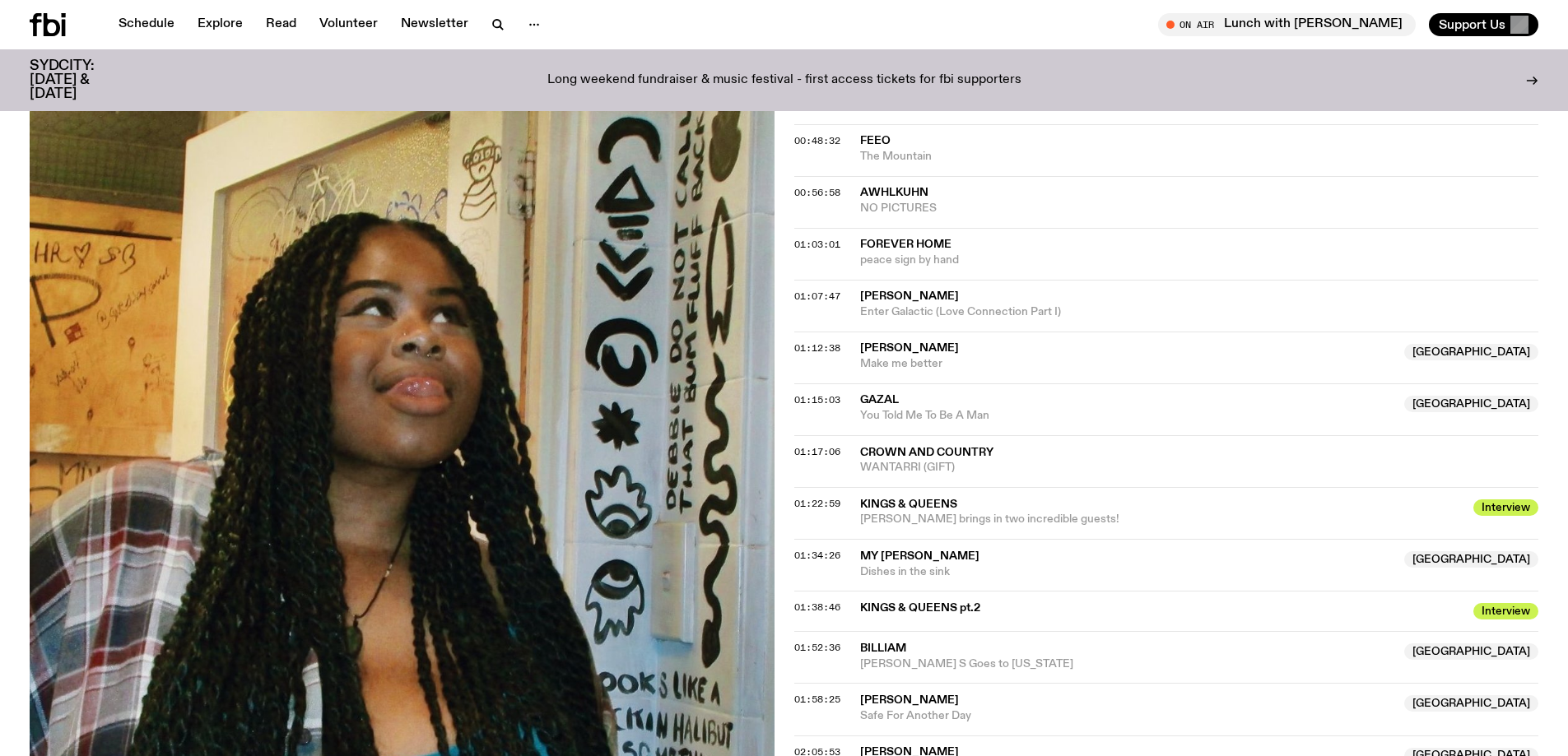
scroll to position [1144, 0]
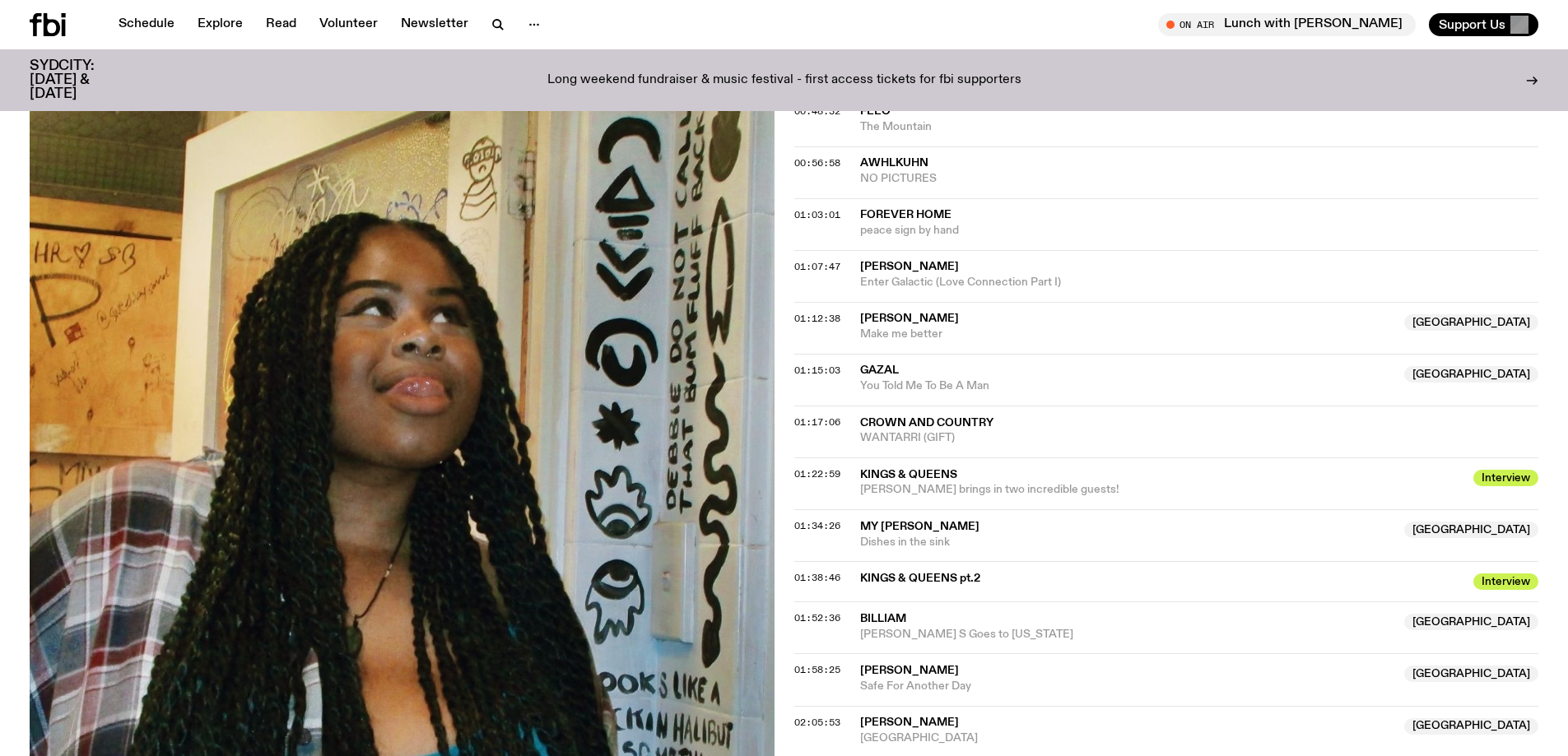
click at [888, 315] on span "Don Dela" at bounding box center [909, 318] width 99 height 12
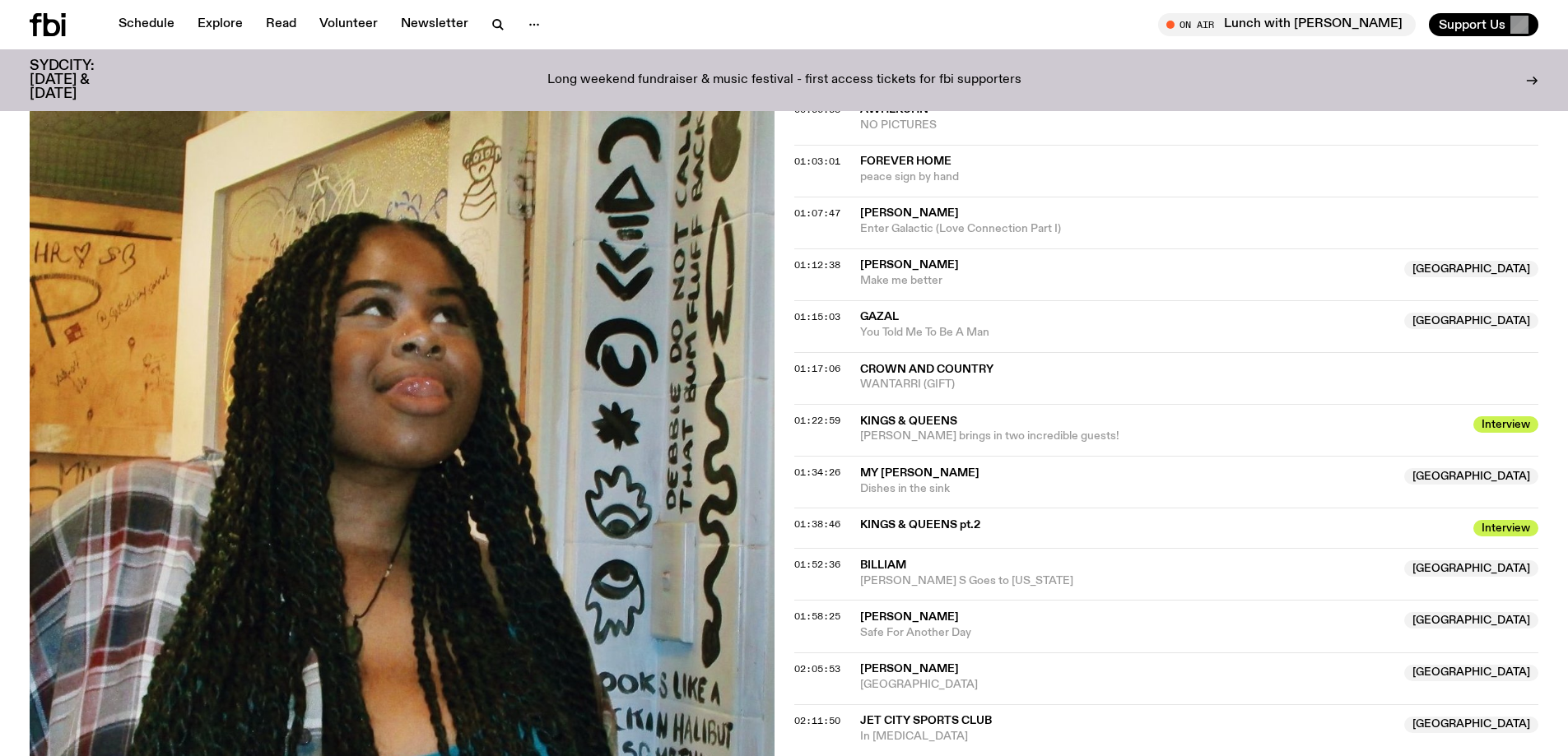
scroll to position [1227, 0]
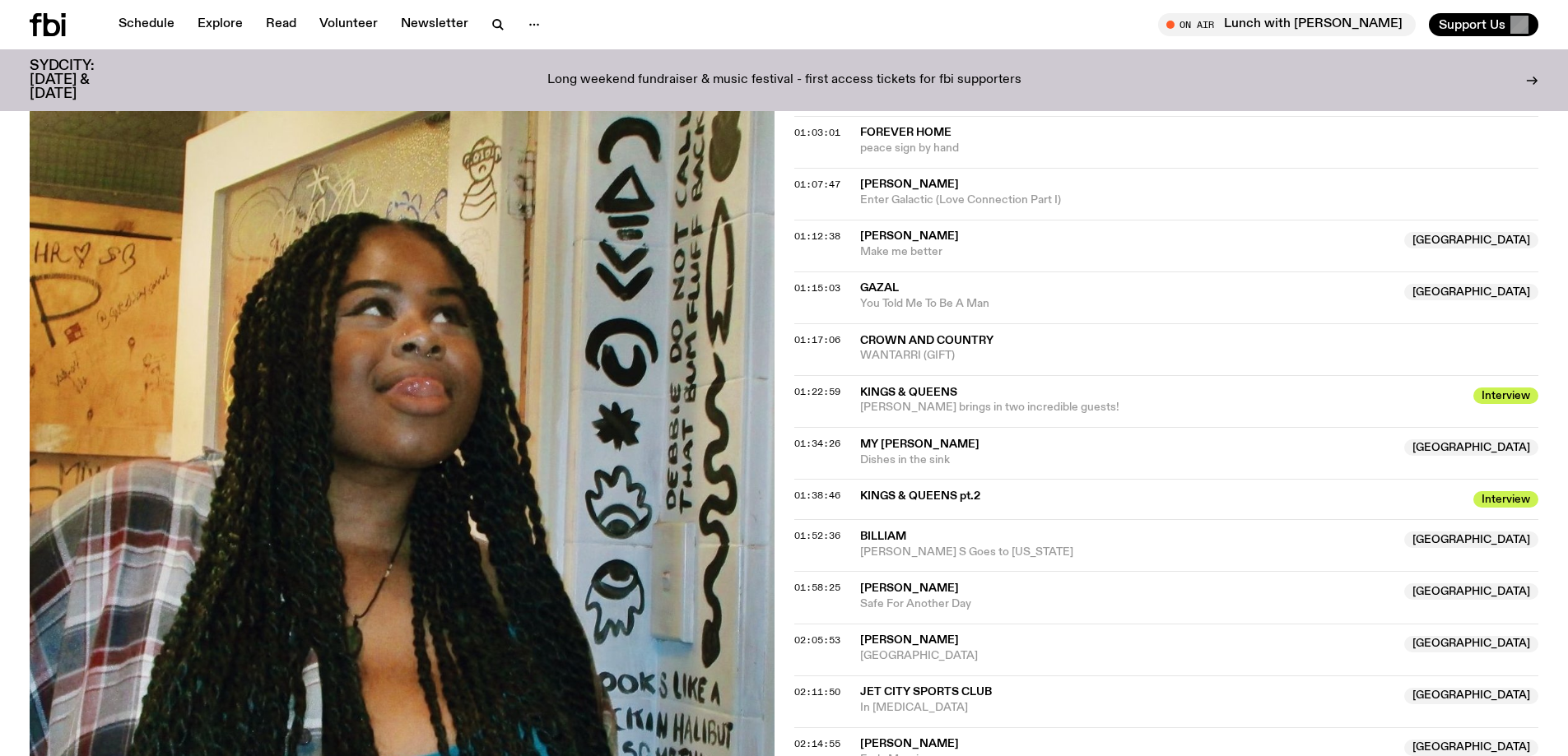
click at [930, 302] on span "You Told Me To Be A Man" at bounding box center [1127, 304] width 535 height 15
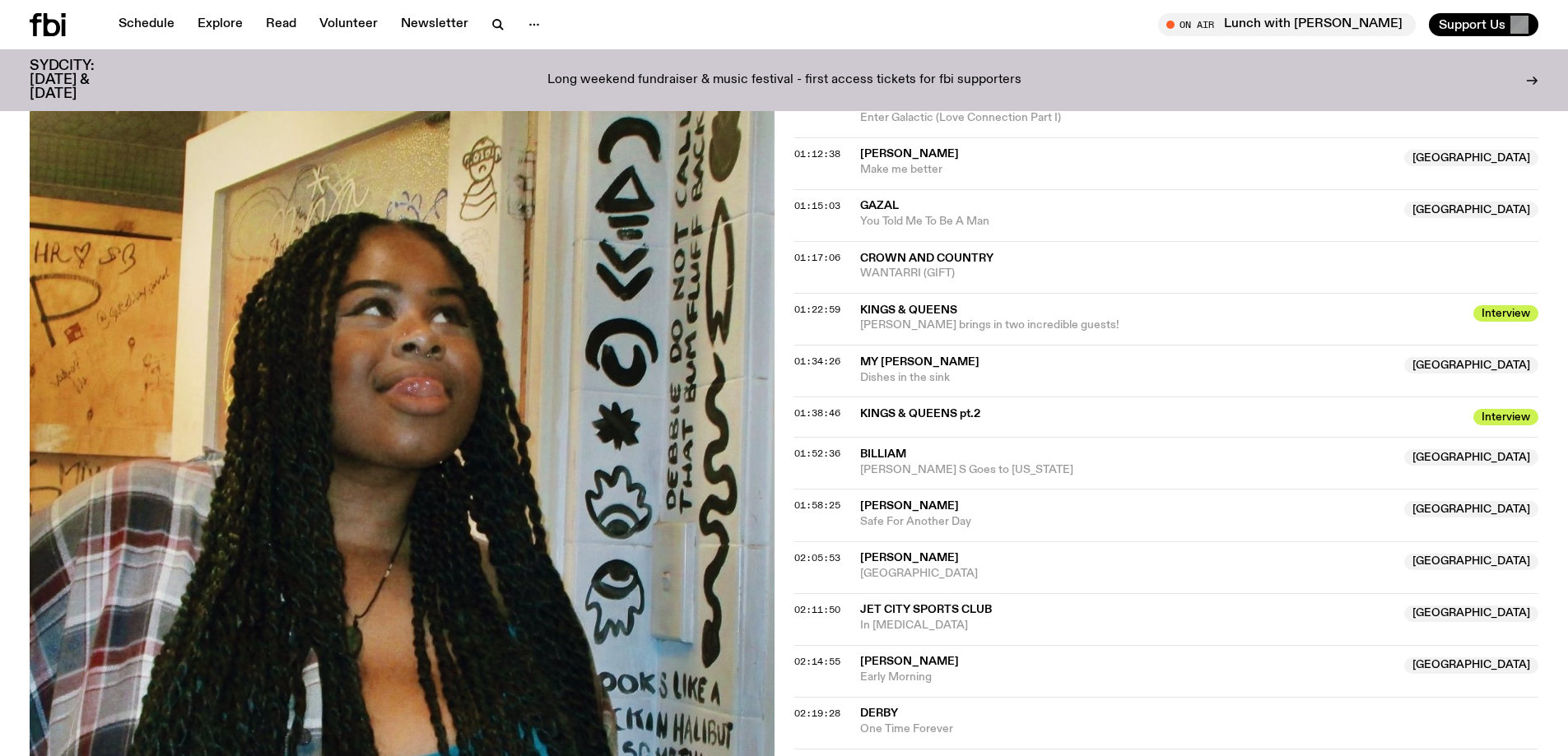
click at [909, 371] on span "Dishes in the sink" at bounding box center [1127, 378] width 535 height 15
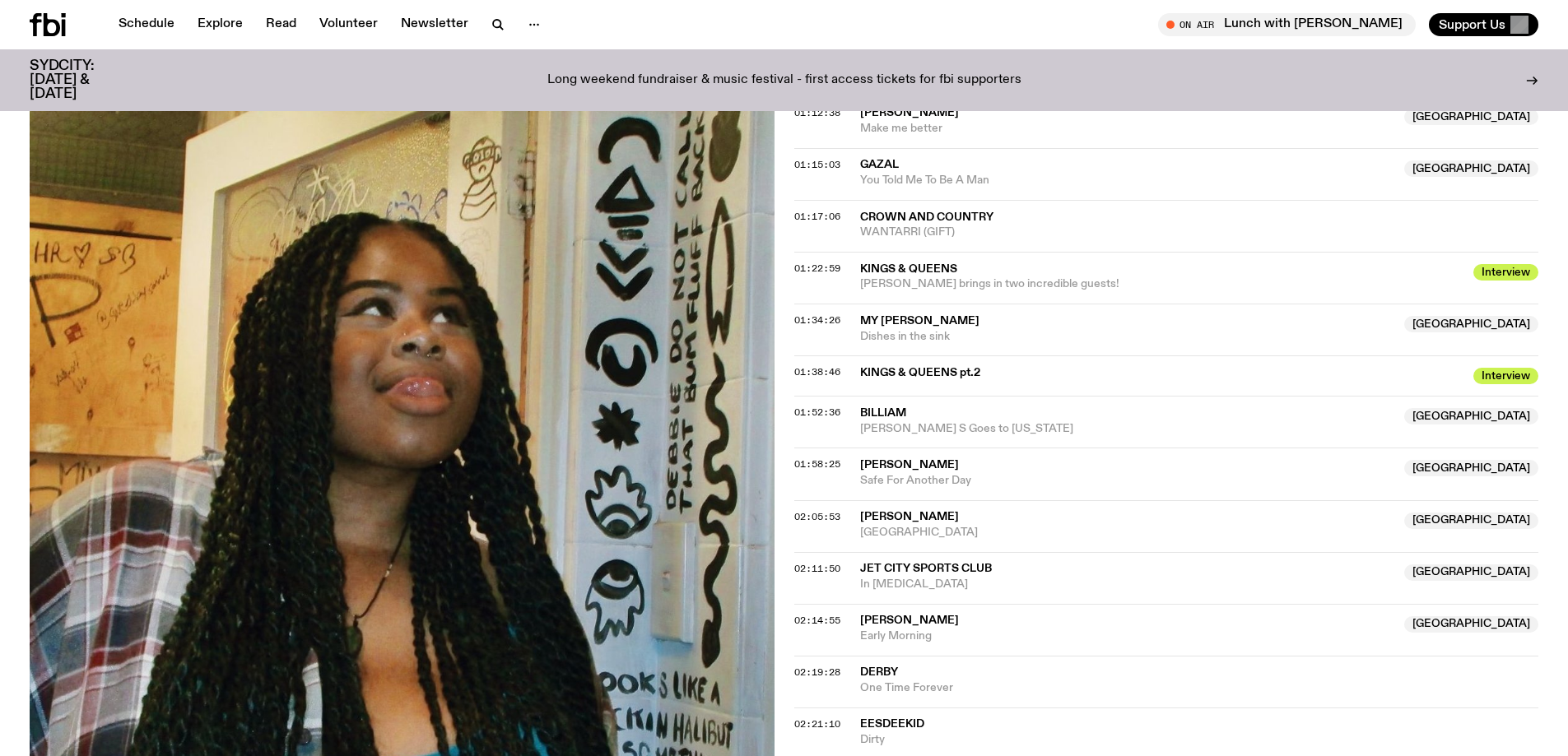
scroll to position [1391, 0]
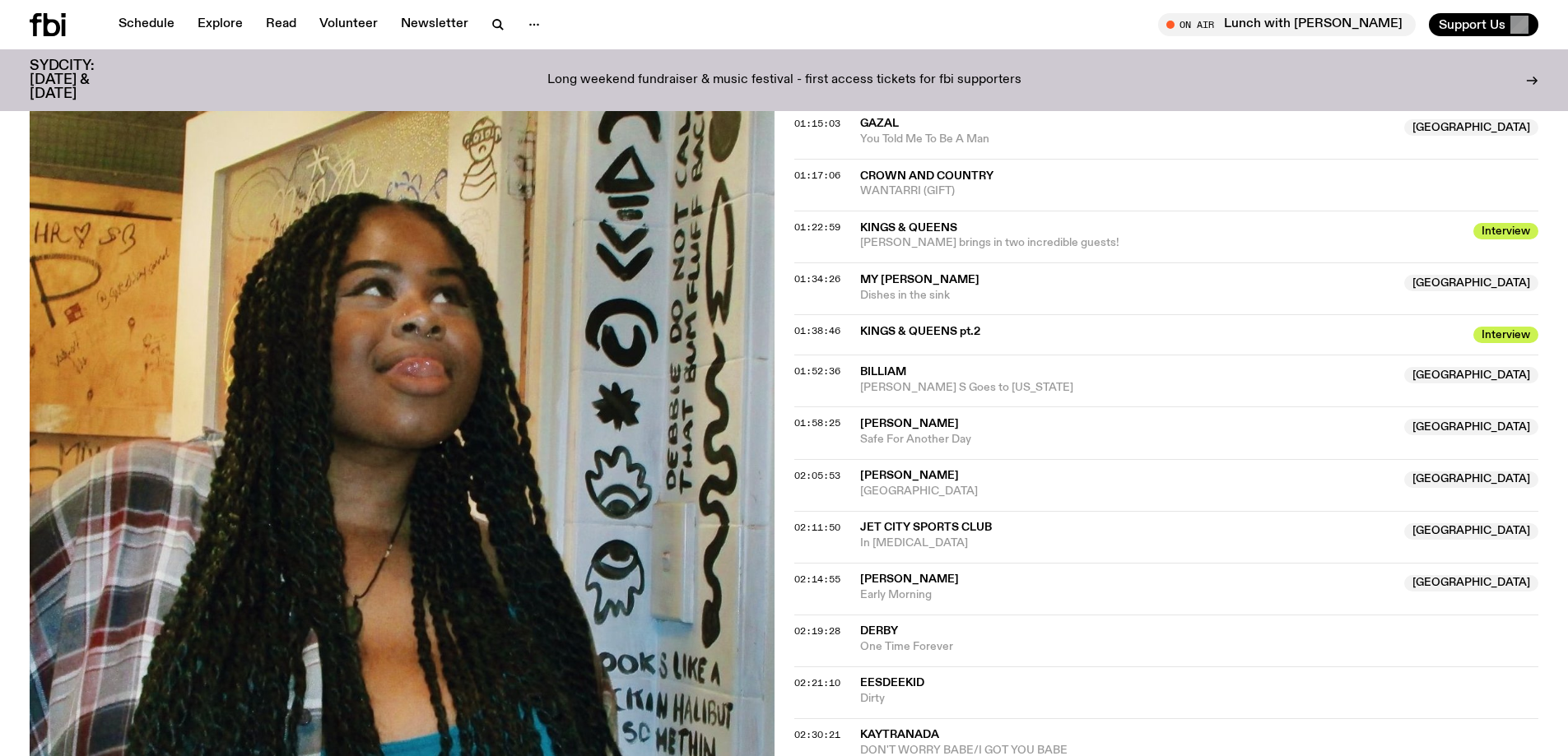
click at [901, 380] on span "Sylvie S Goes to Hawaii" at bounding box center [1127, 387] width 535 height 15
click at [913, 434] on span "Safe For Another Day" at bounding box center [1127, 439] width 535 height 15
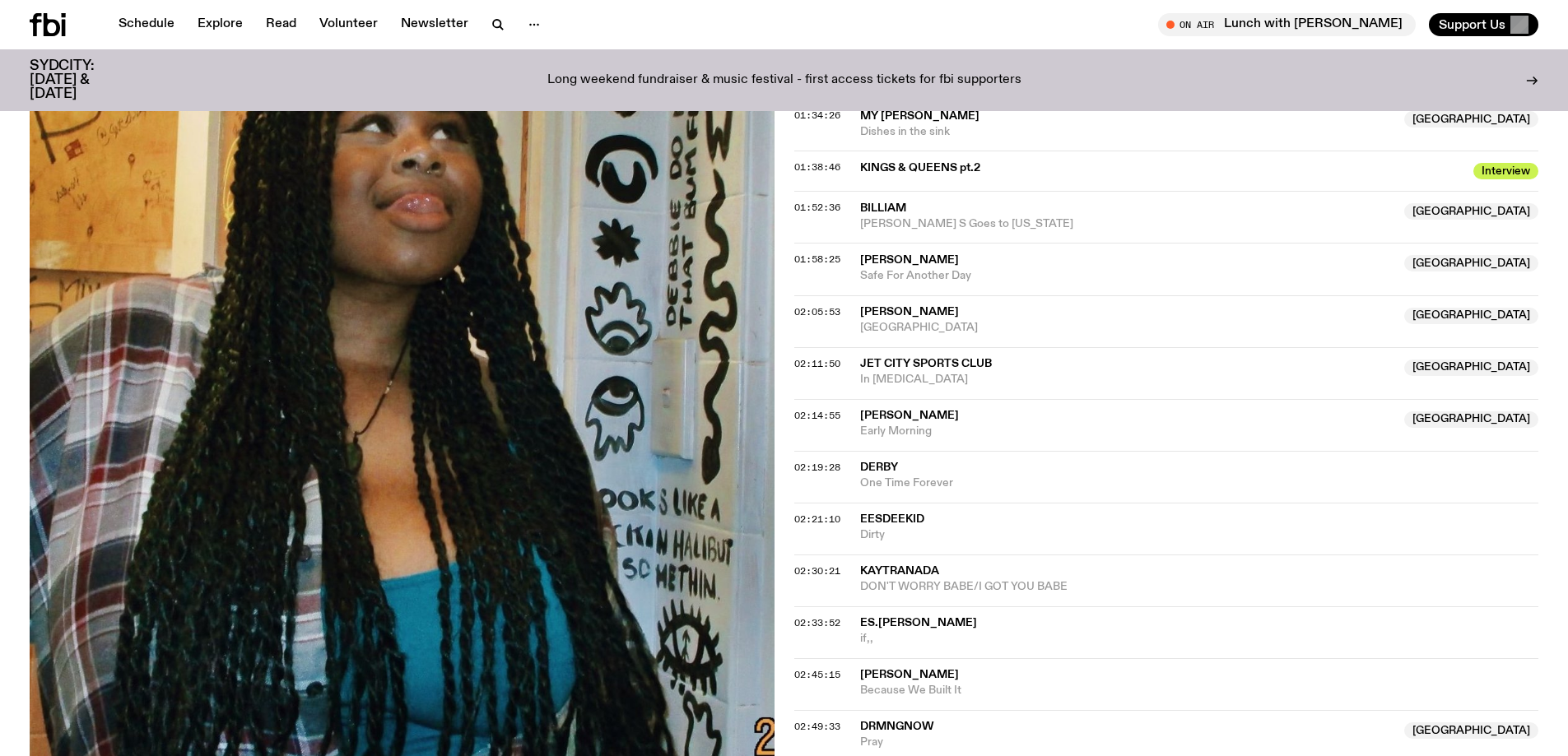
scroll to position [1556, 0]
click at [1013, 330] on span "[GEOGRAPHIC_DATA]" at bounding box center [1127, 326] width 535 height 15
click at [944, 374] on span "In Morphine" at bounding box center [1127, 378] width 535 height 15
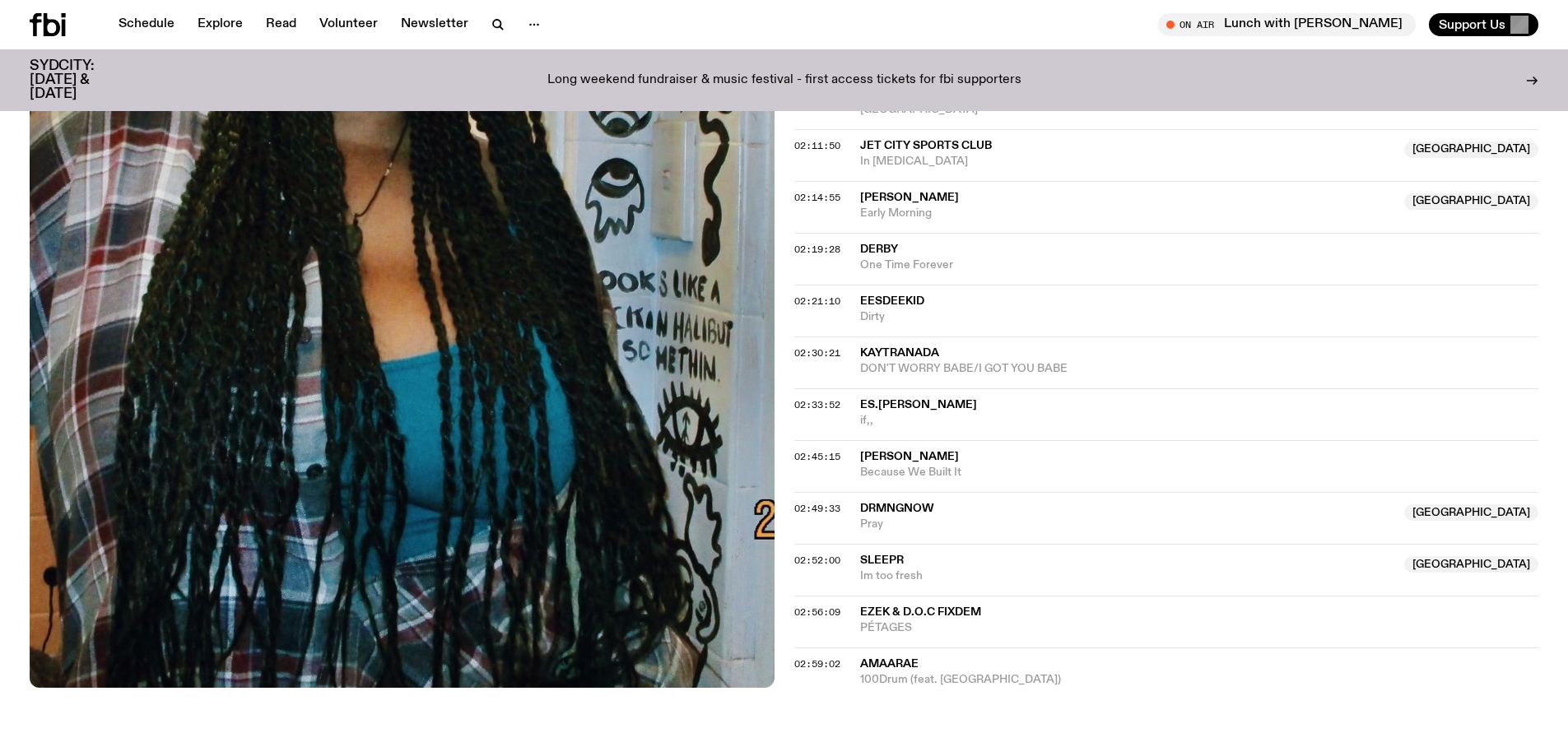
scroll to position [1803, 0]
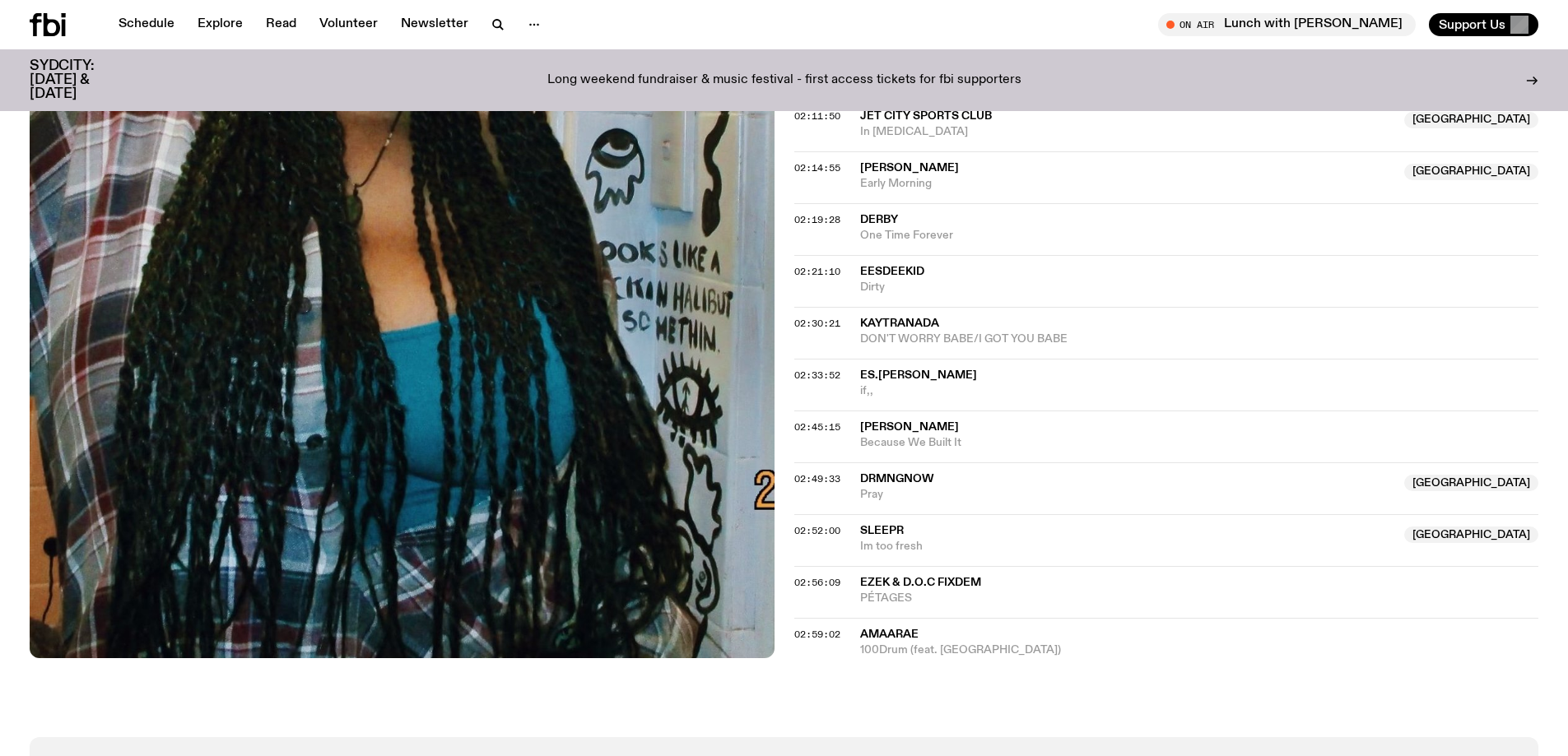
click at [906, 492] on span "Pray" at bounding box center [1127, 495] width 535 height 15
click at [903, 549] on span "Im too fresh" at bounding box center [1127, 546] width 535 height 15
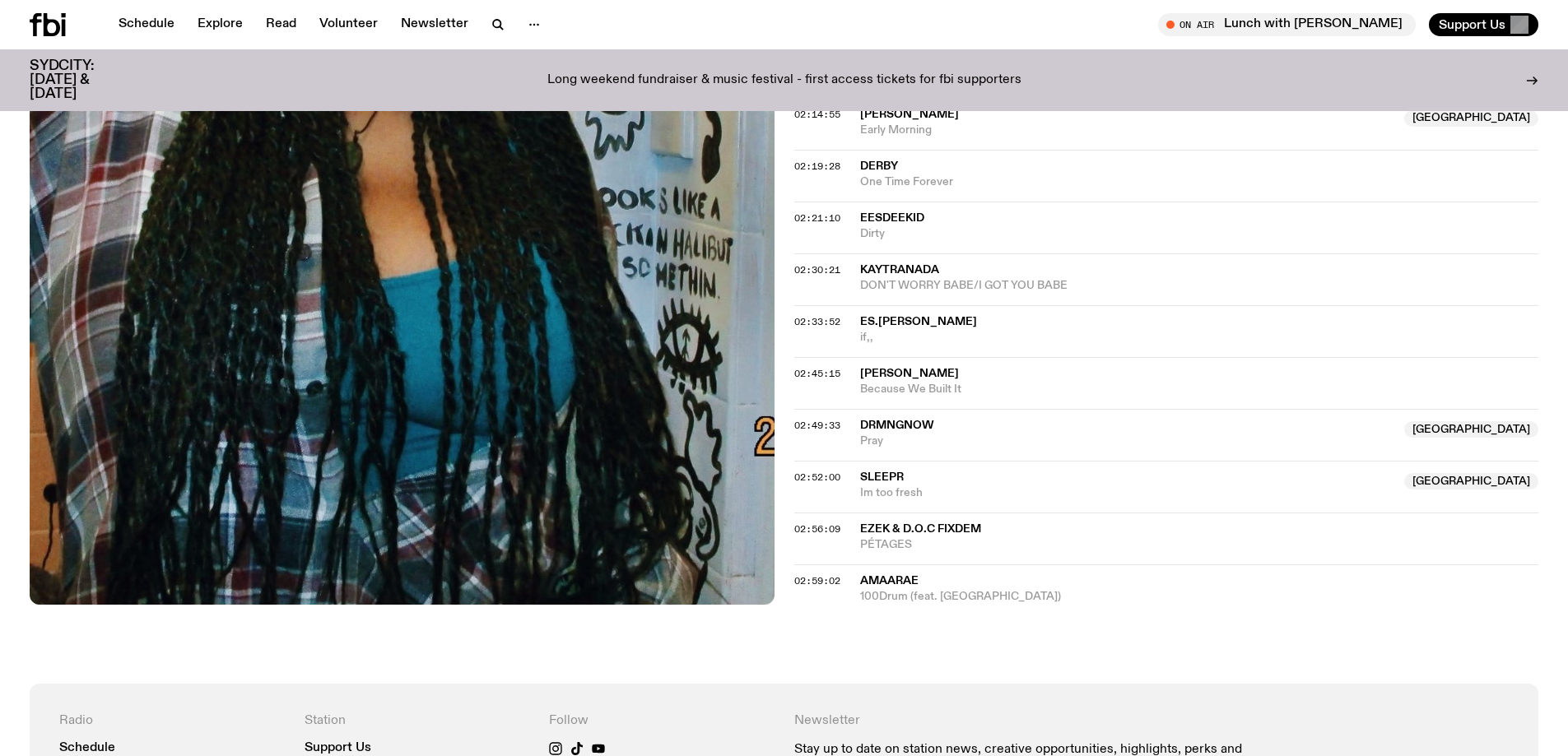
scroll to position [1885, 0]
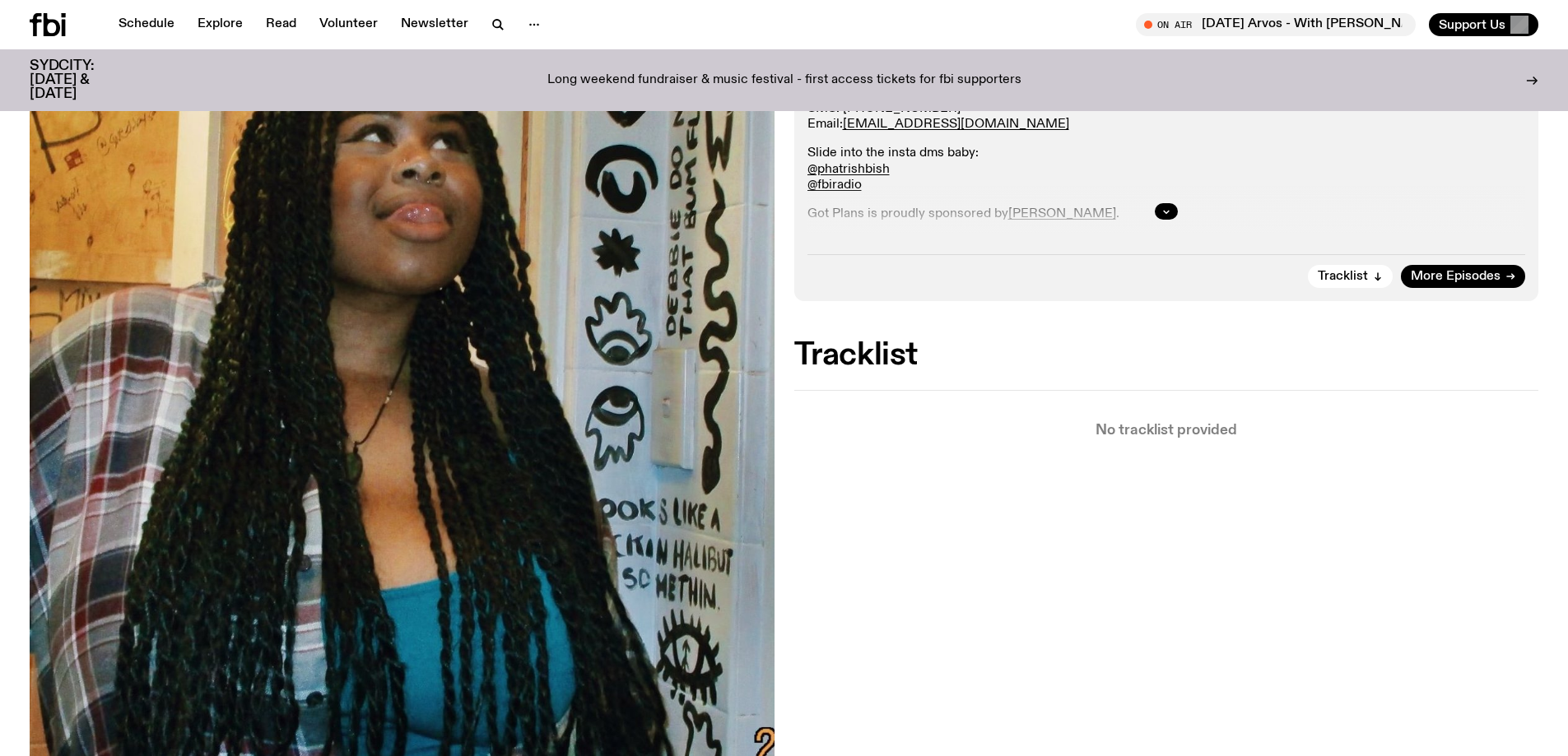
scroll to position [401, 0]
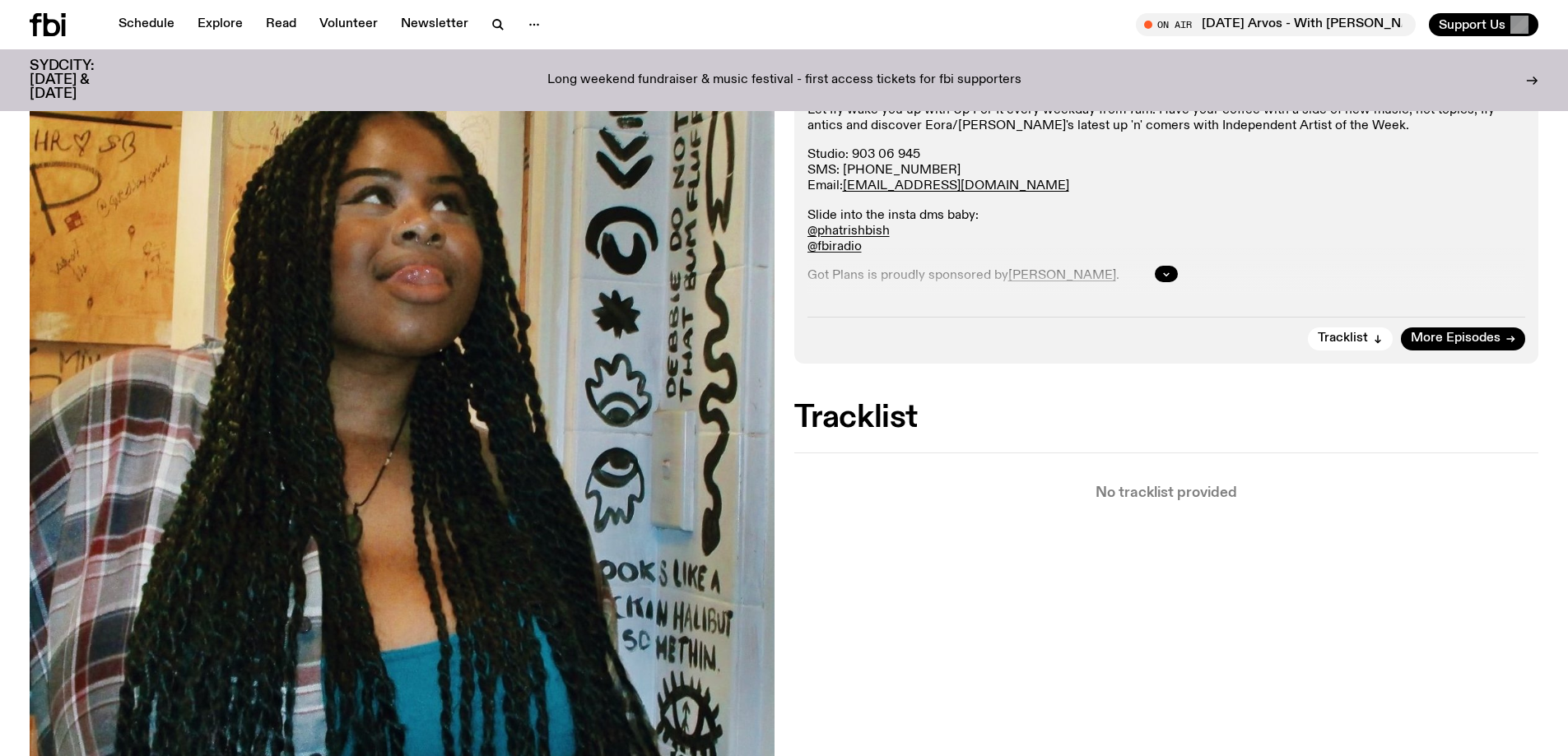
scroll to position [404, 0]
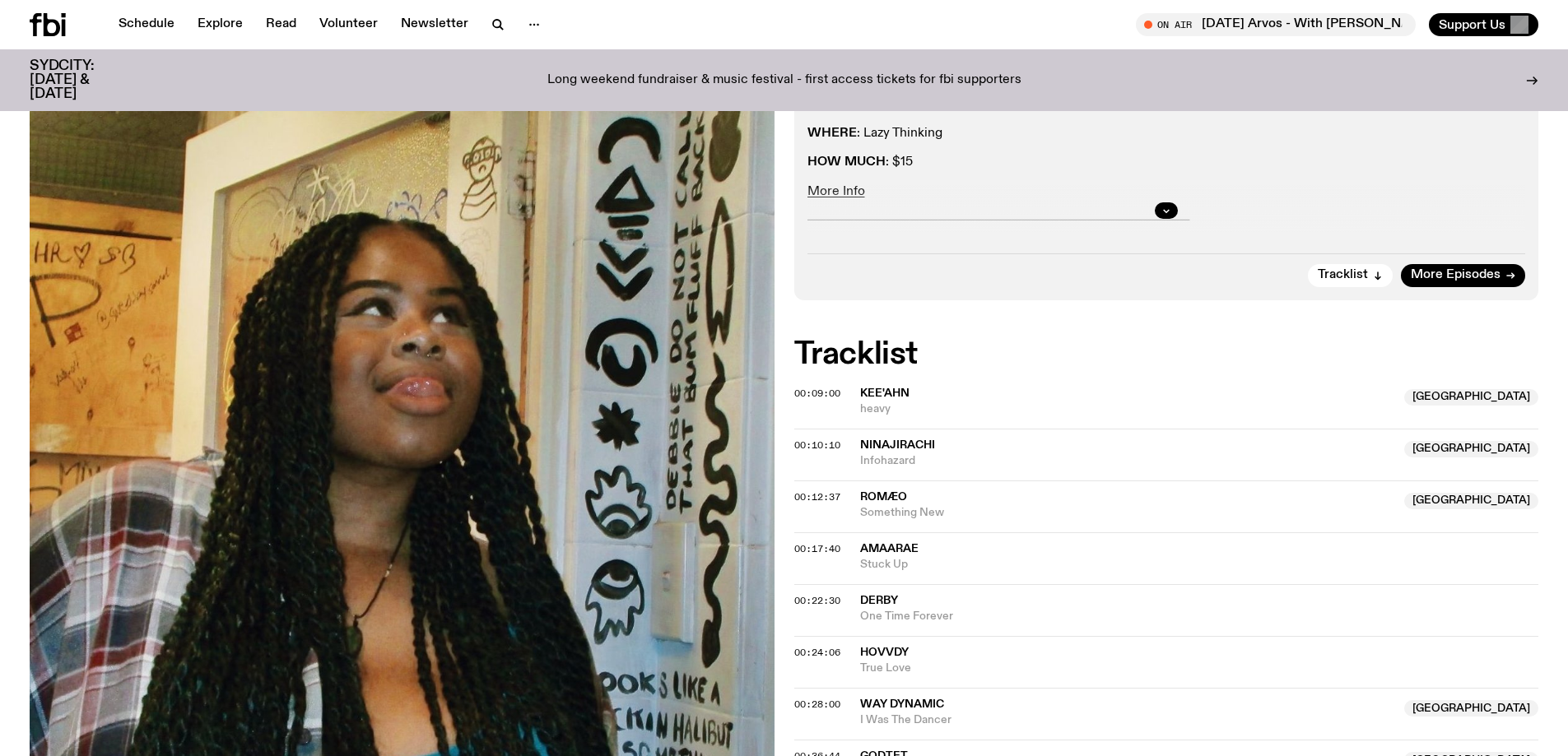
scroll to position [487, 0]
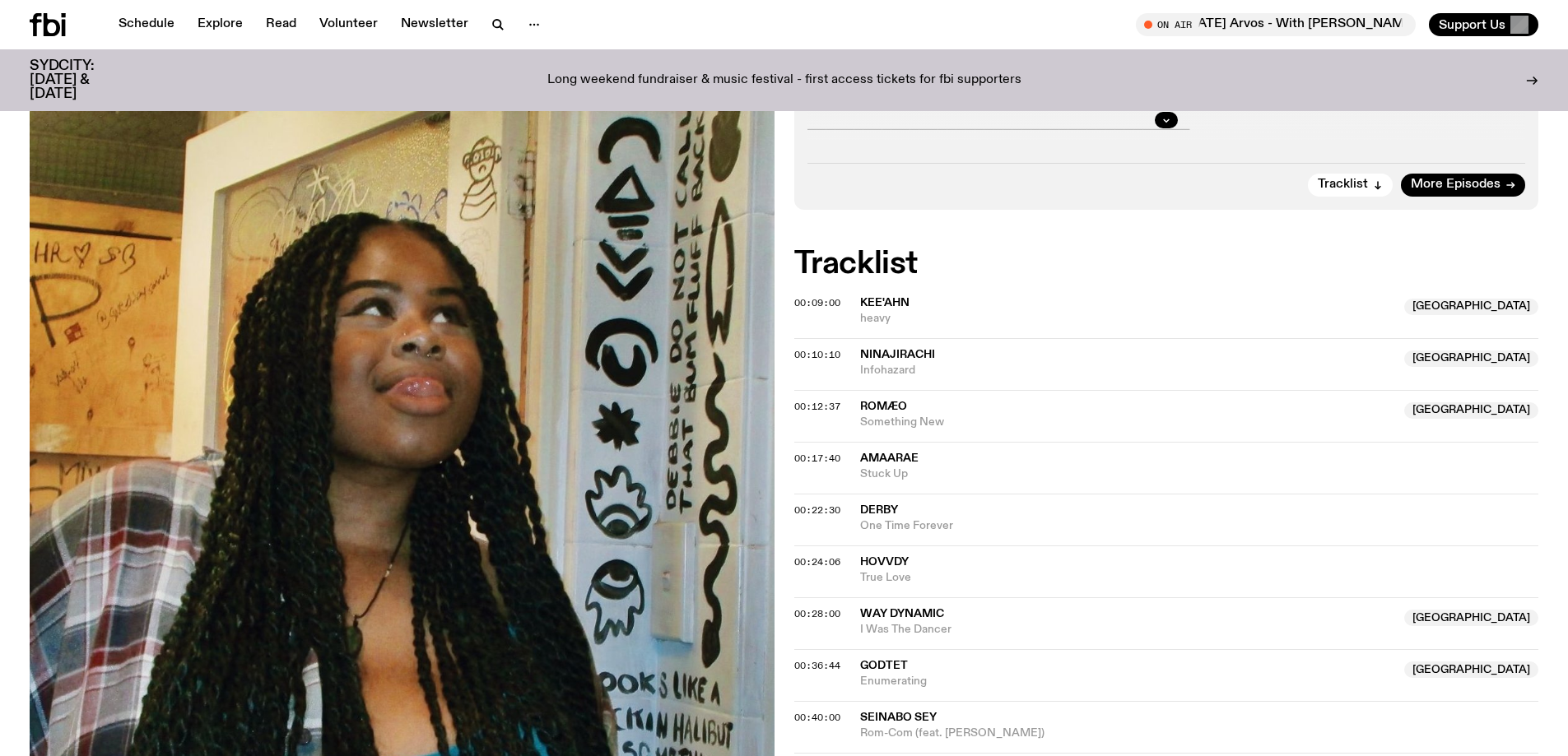
drag, startPoint x: 896, startPoint y: 313, endPoint x: 863, endPoint y: 308, distance: 33.4
click at [863, 308] on span "Kee'ahn" at bounding box center [1127, 303] width 535 height 15
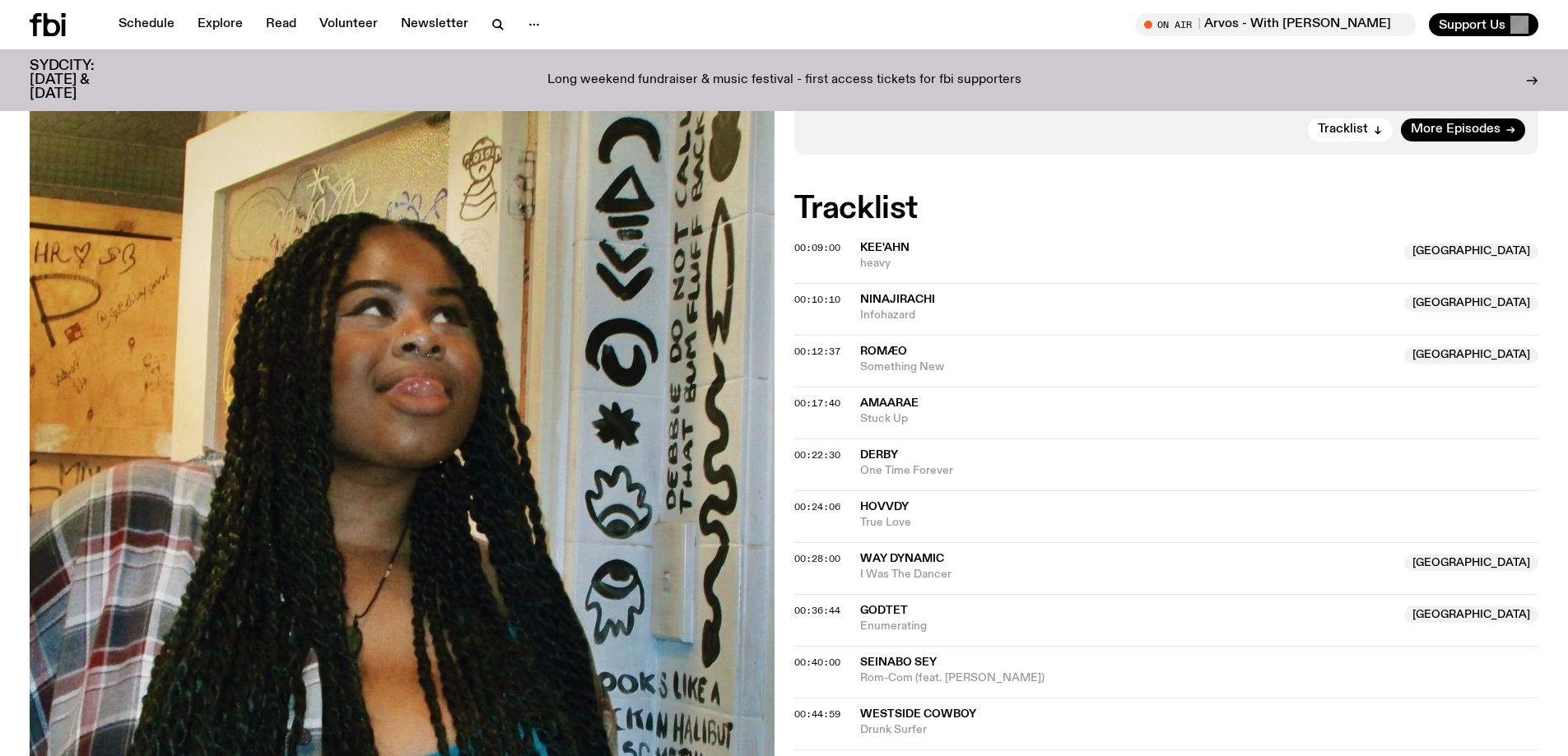
scroll to position [569, 0]
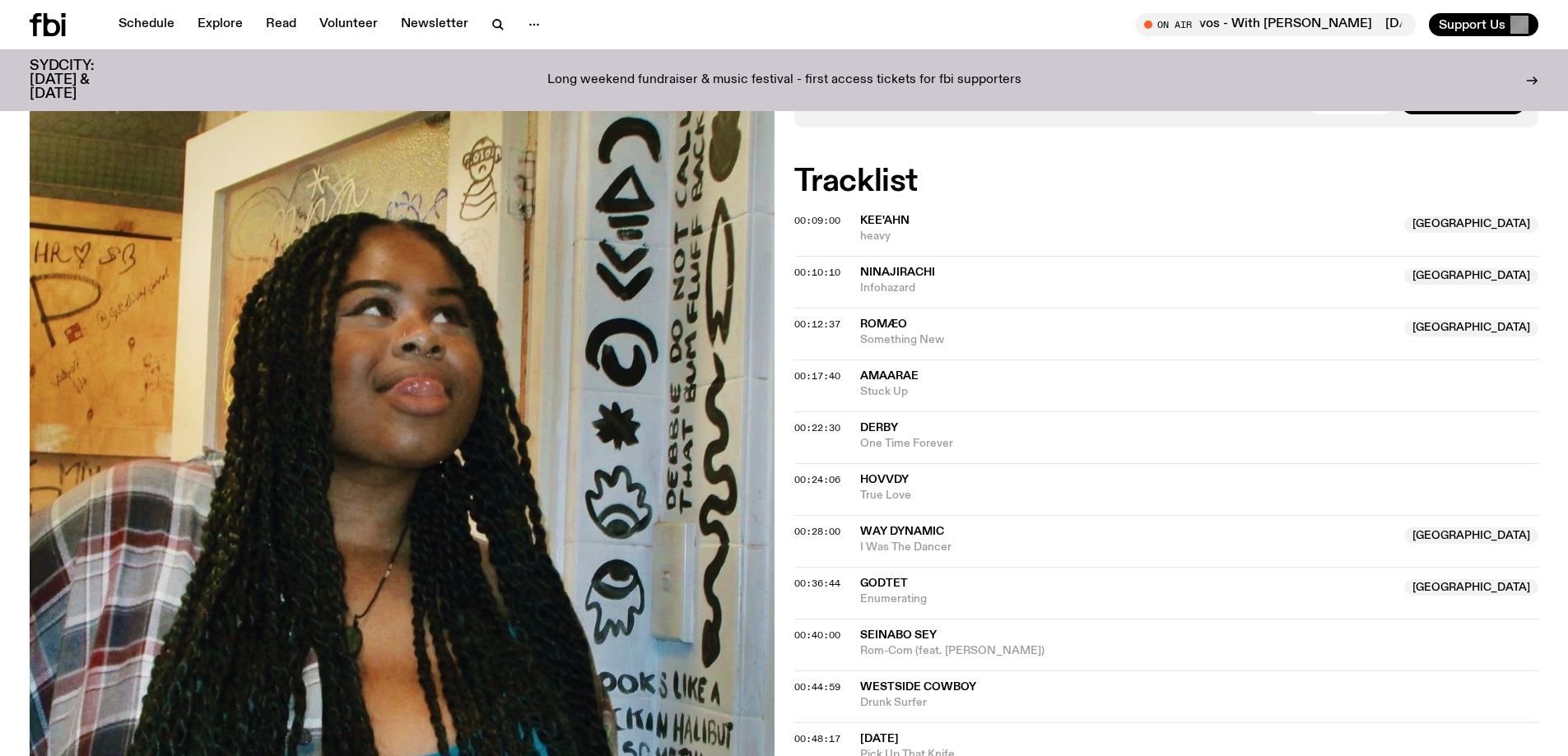
click at [911, 326] on span "ROMÆO" at bounding box center [1127, 324] width 535 height 15
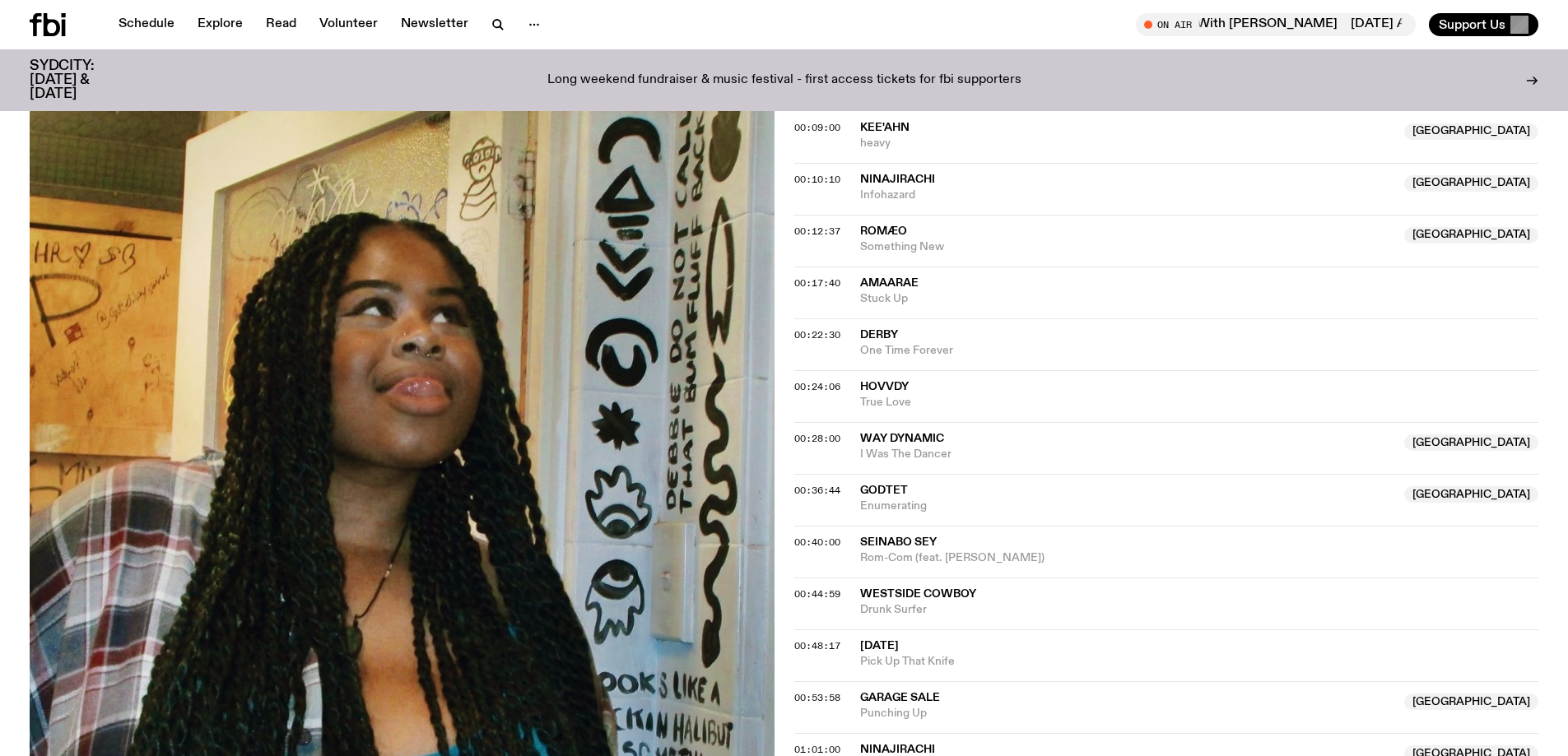
scroll to position [815, 0]
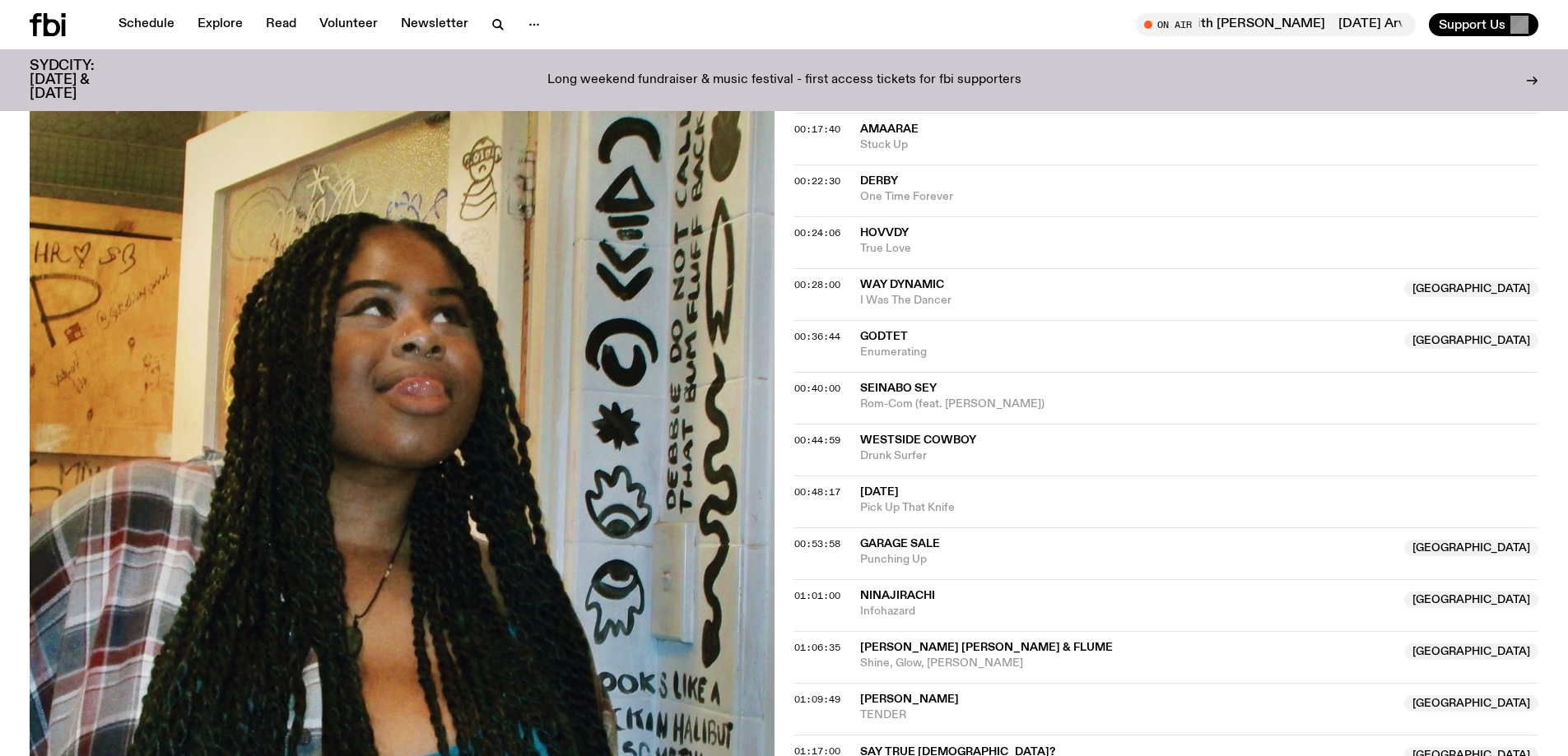
click at [911, 283] on span "Way Dynamic" at bounding box center [901, 285] width 84 height 12
click at [916, 340] on span "GODTET" at bounding box center [1127, 336] width 535 height 15
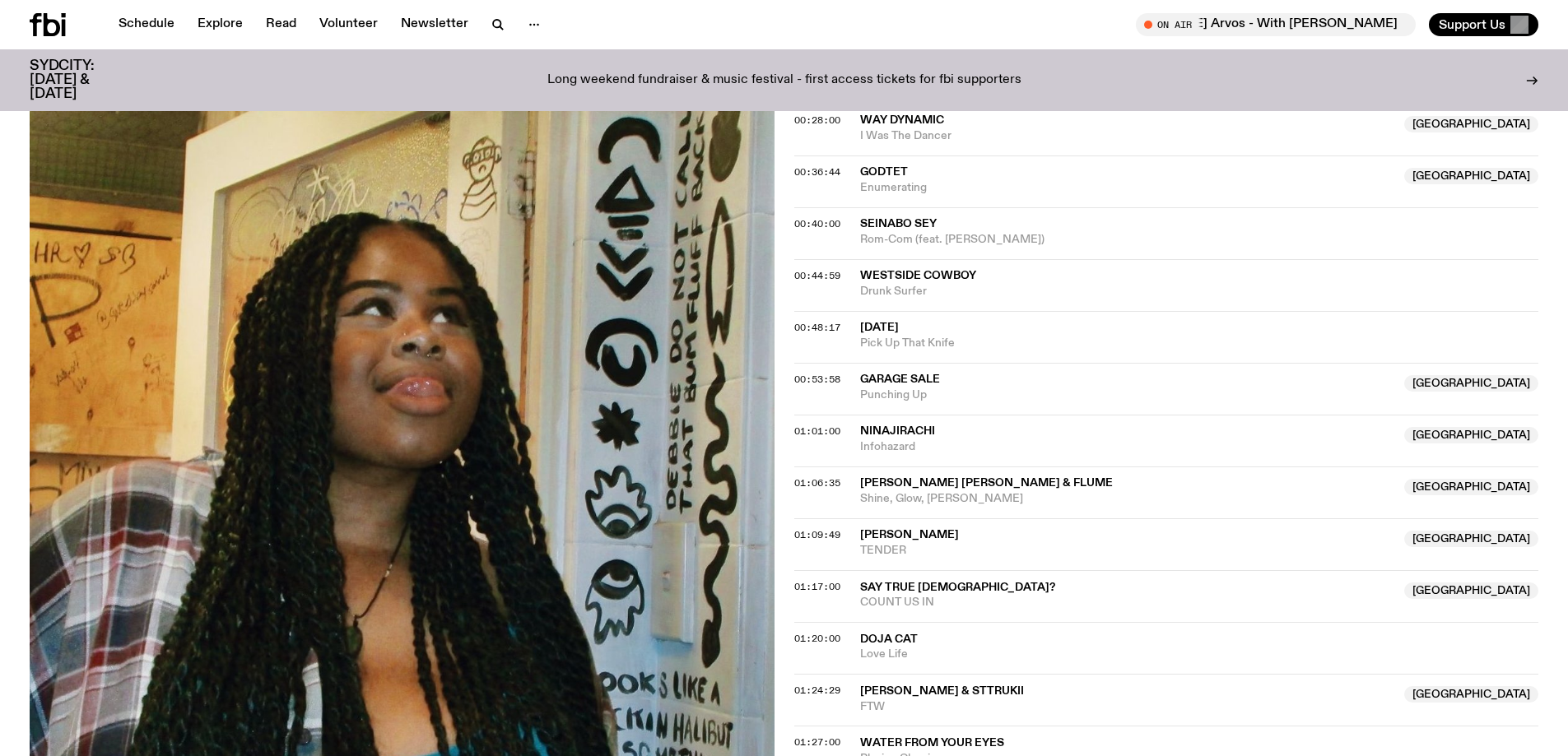
scroll to position [1062, 0]
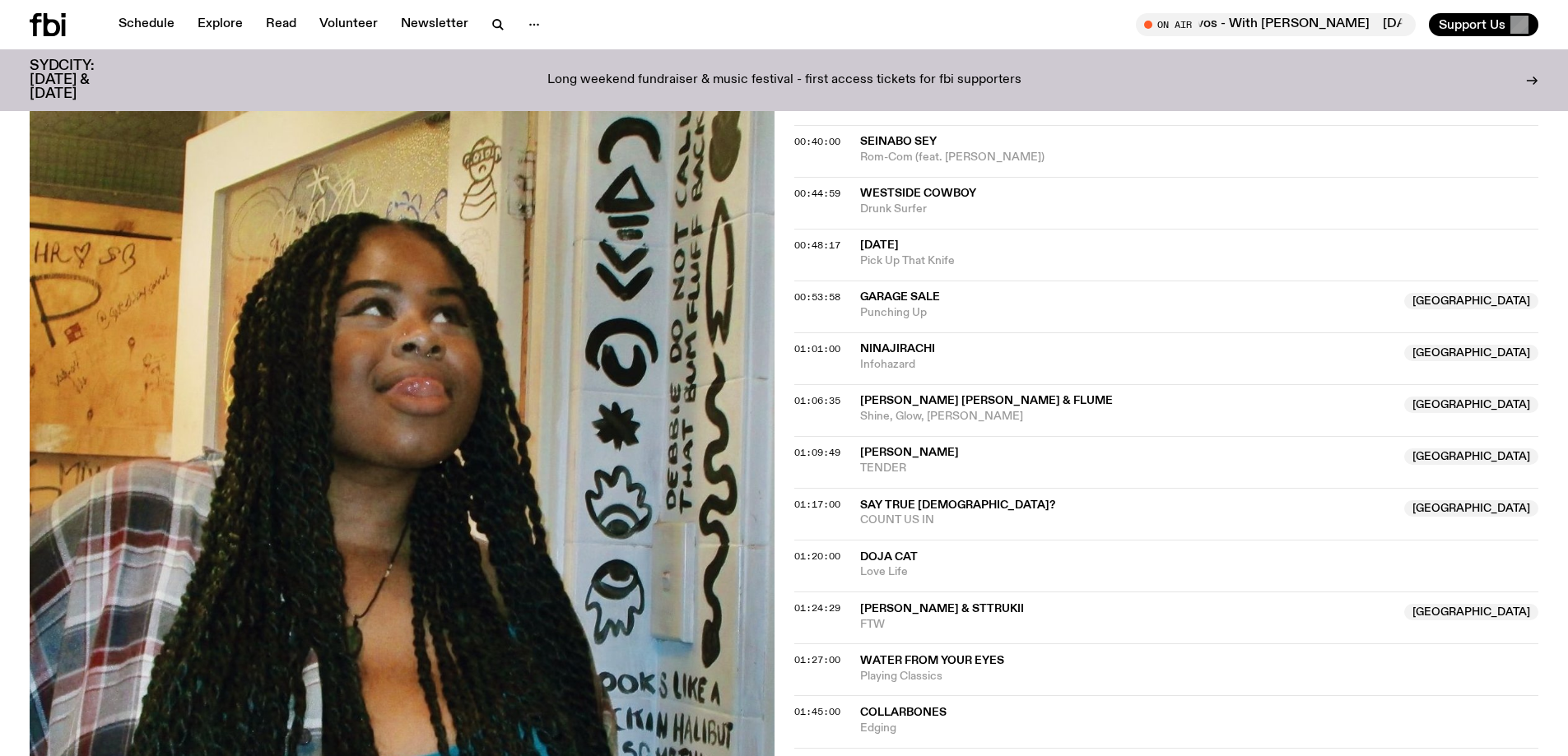
click at [953, 404] on span "Emma Louise & Flume" at bounding box center [986, 400] width 252 height 12
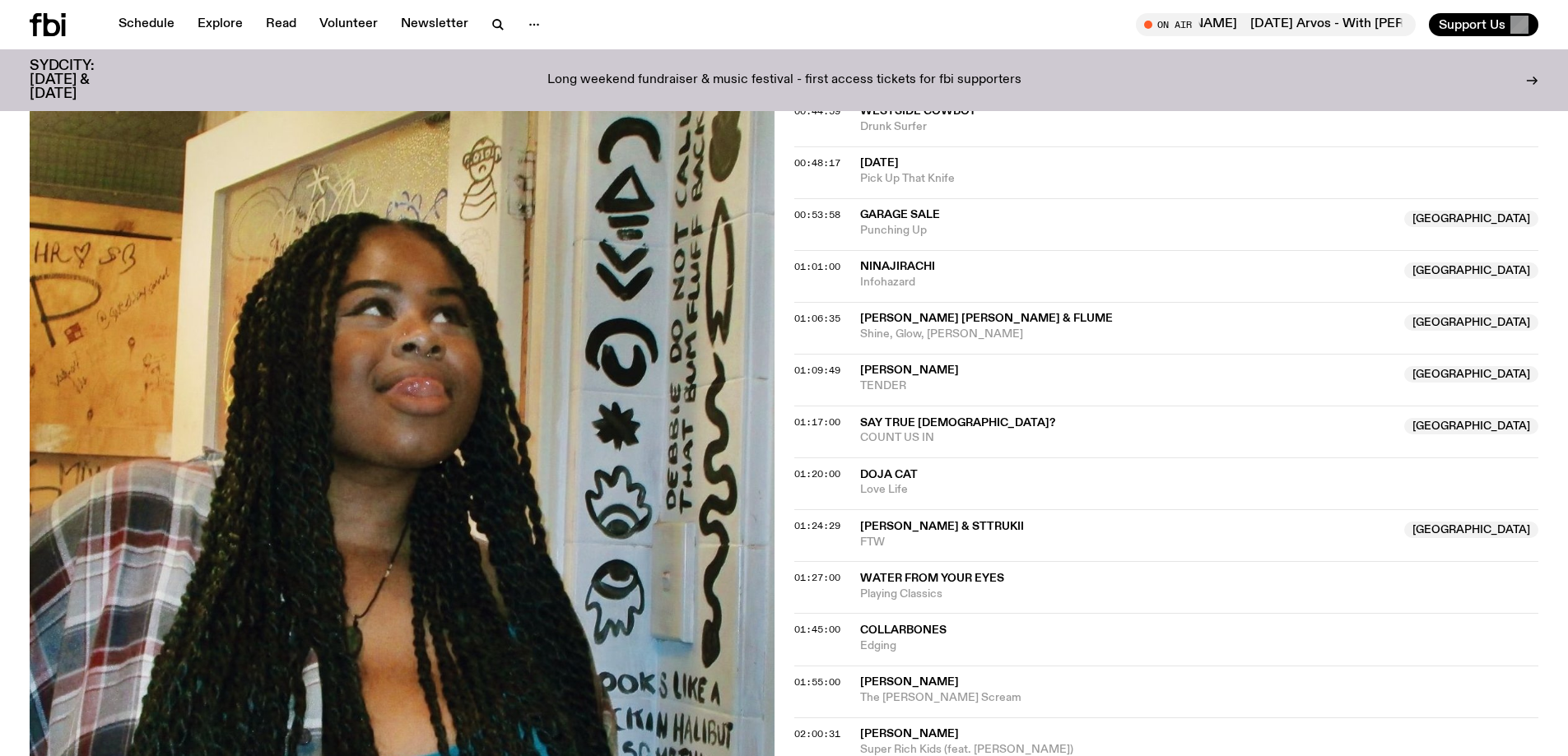
click at [921, 369] on span "Elle Shimada" at bounding box center [909, 370] width 99 height 12
